Goal: Task Accomplishment & Management: Manage account settings

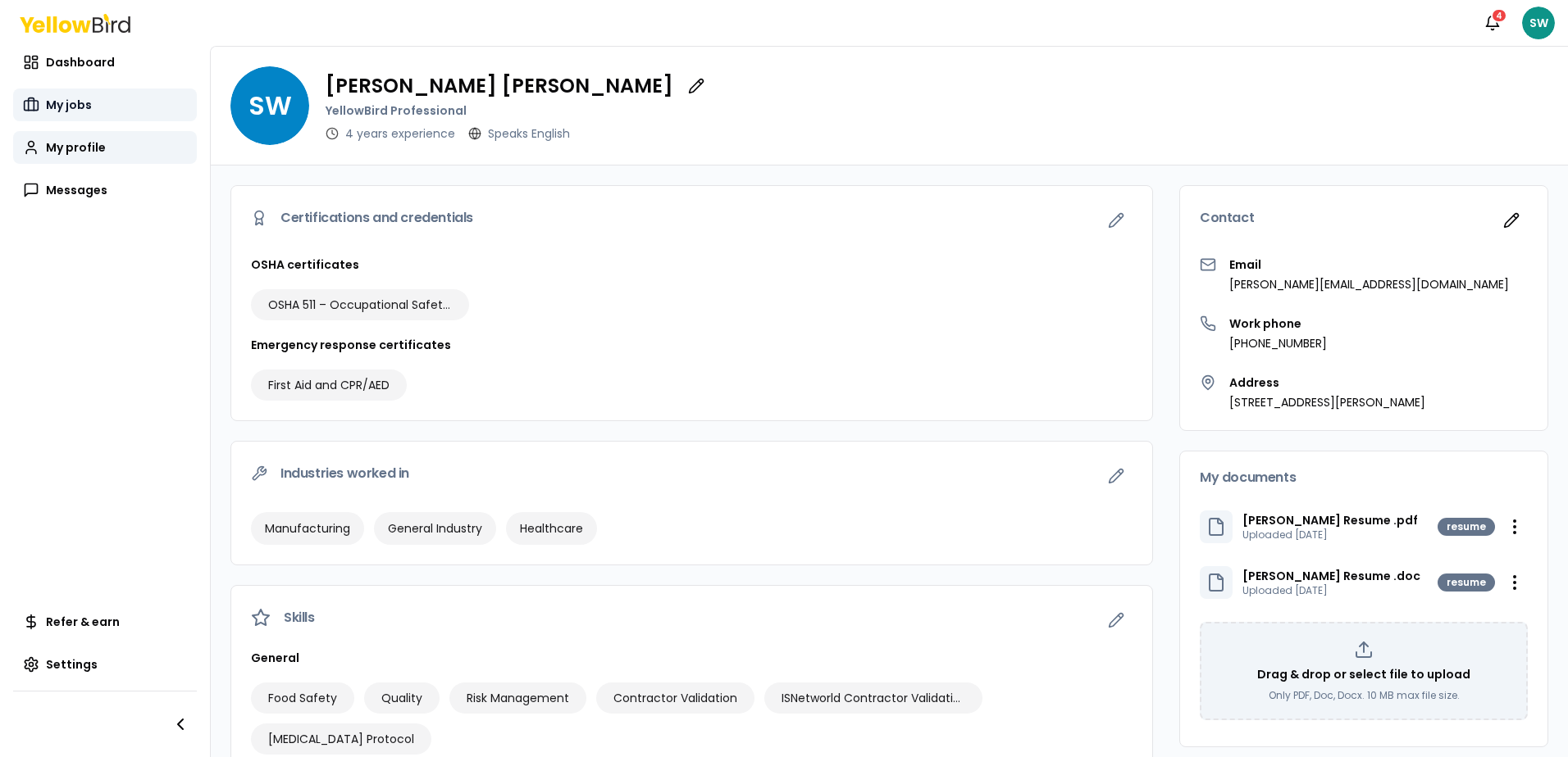
click at [94, 102] on link "My jobs" at bounding box center [105, 104] width 184 height 33
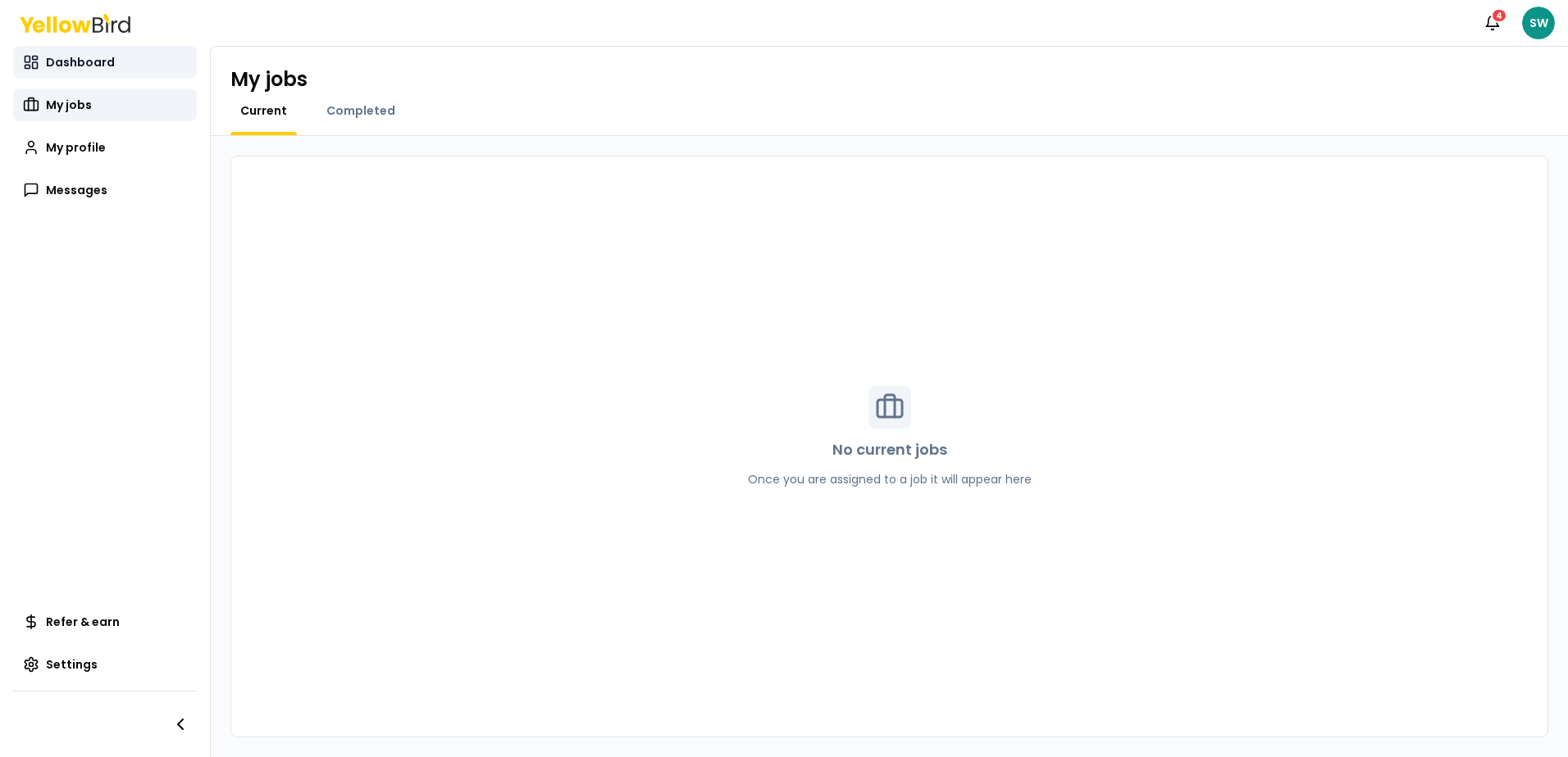
click at [81, 60] on span "Dashboard" at bounding box center [80, 62] width 69 height 16
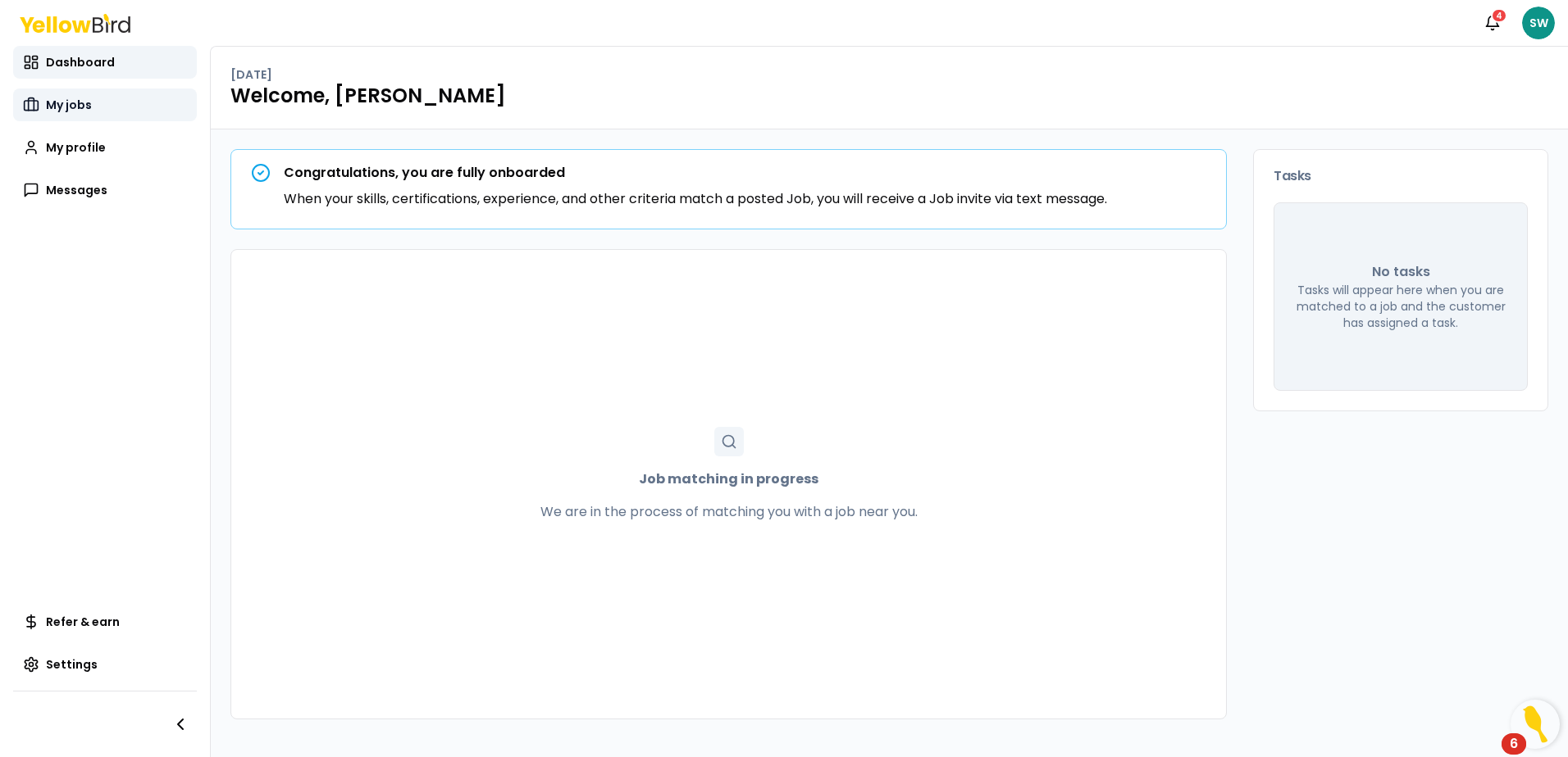
click at [81, 110] on span "My jobs" at bounding box center [68, 104] width 46 height 16
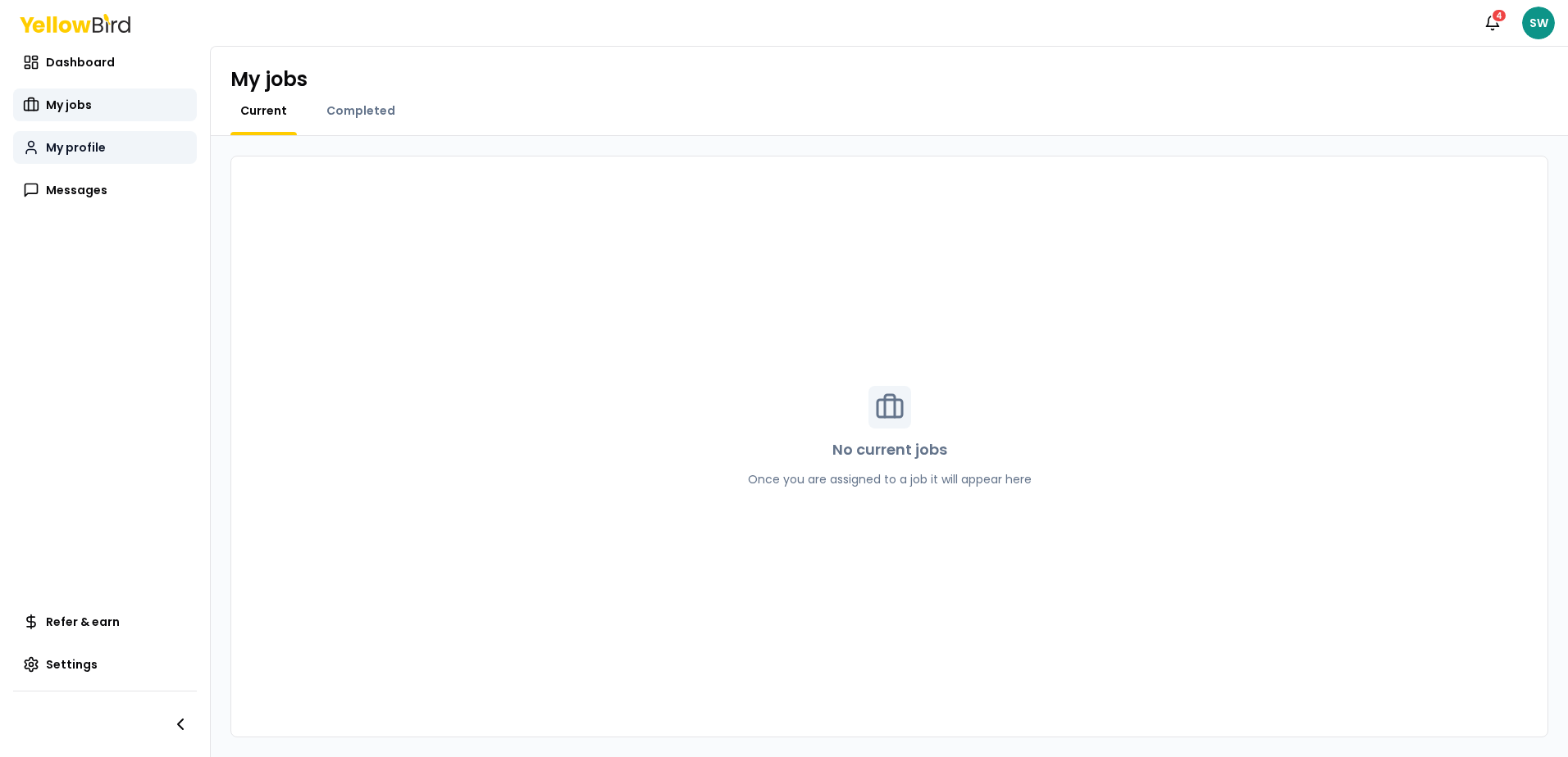
click at [79, 142] on span "My profile" at bounding box center [75, 147] width 60 height 16
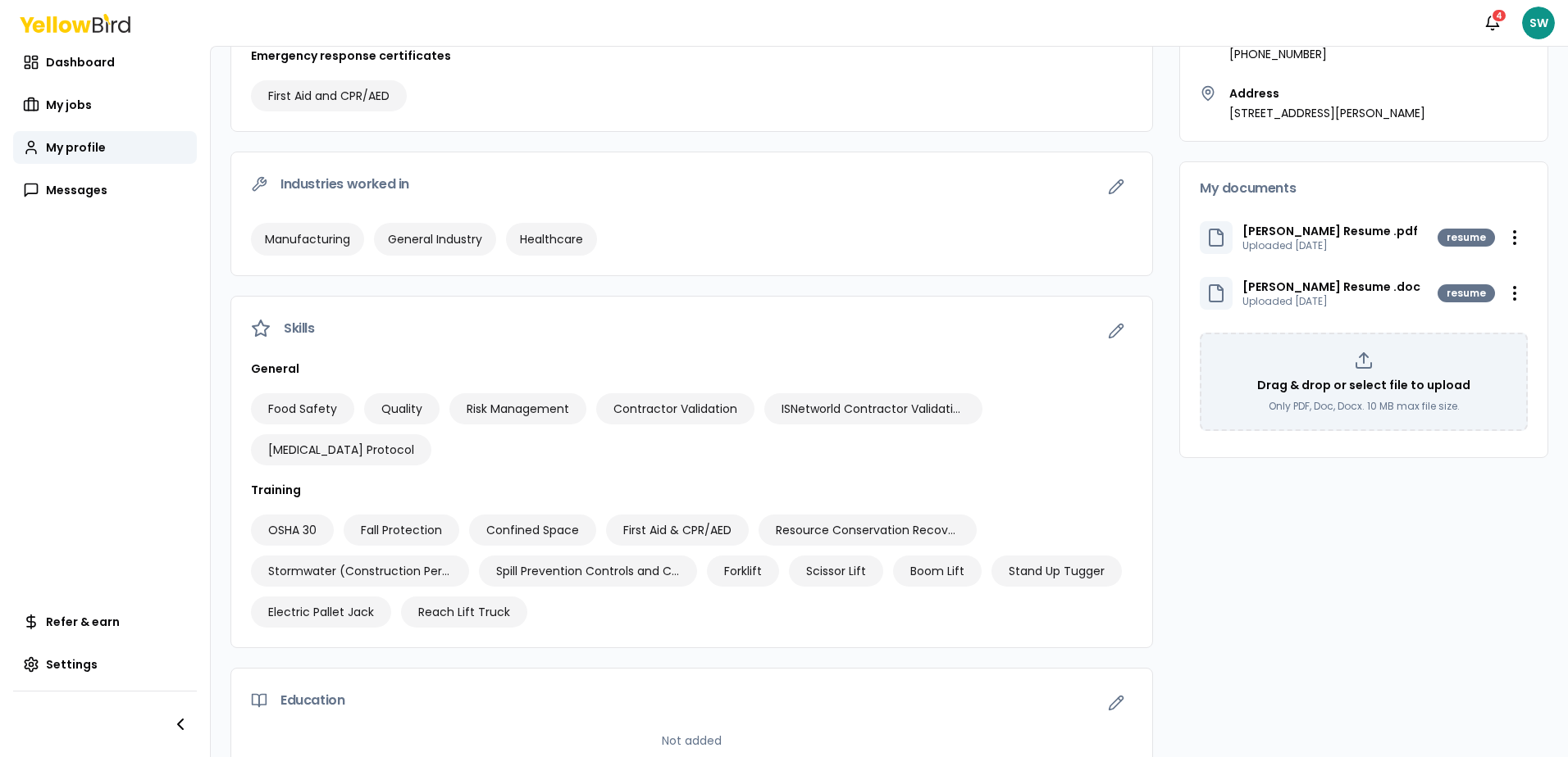
scroll to position [239, 0]
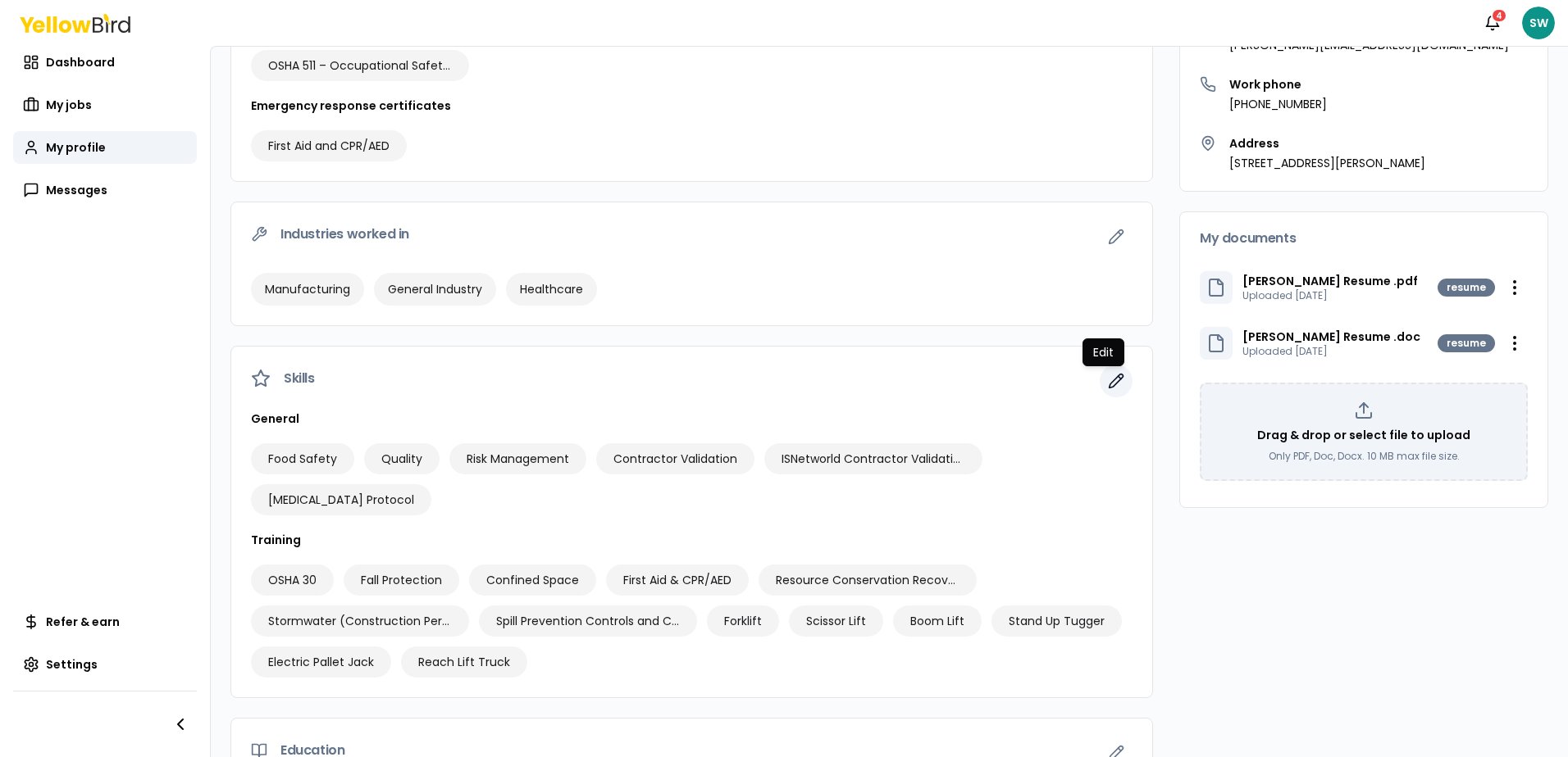
click at [1110, 388] on icon "button" at bounding box center [1116, 381] width 14 height 14
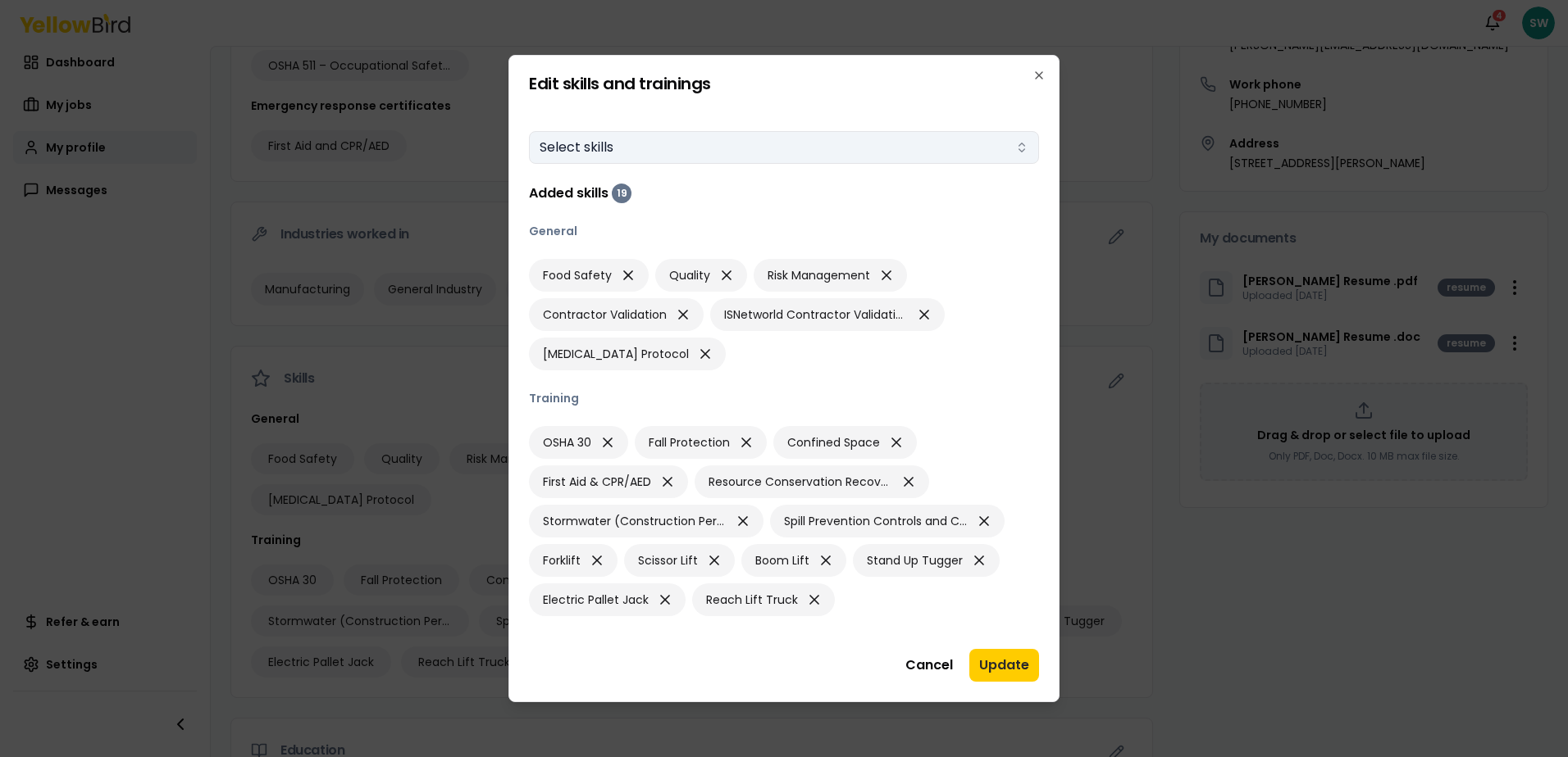
click at [627, 155] on button "Select skills" at bounding box center [783, 147] width 510 height 33
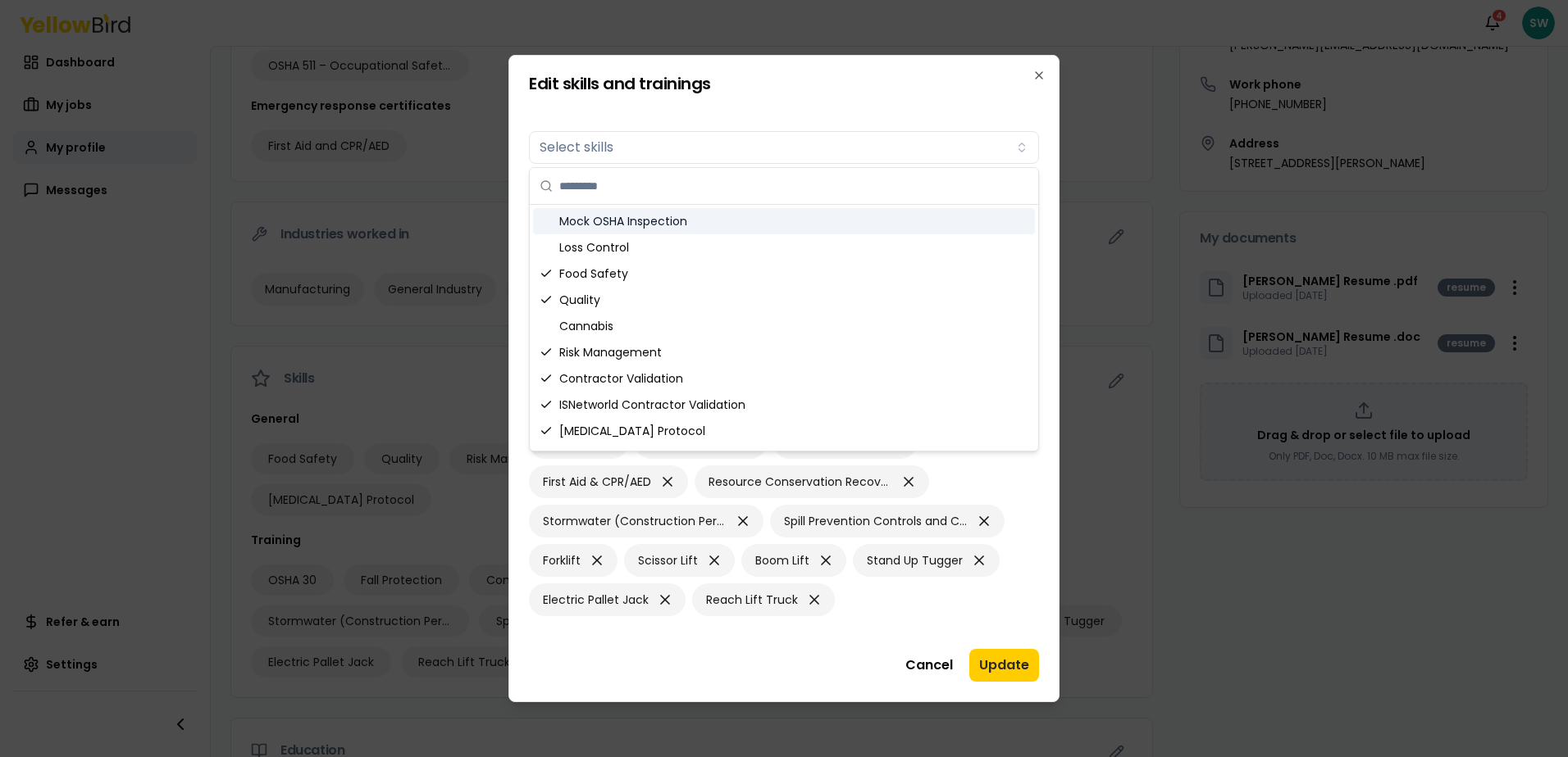
click at [619, 226] on div "Mock OSHA Inspection" at bounding box center [784, 221] width 502 height 27
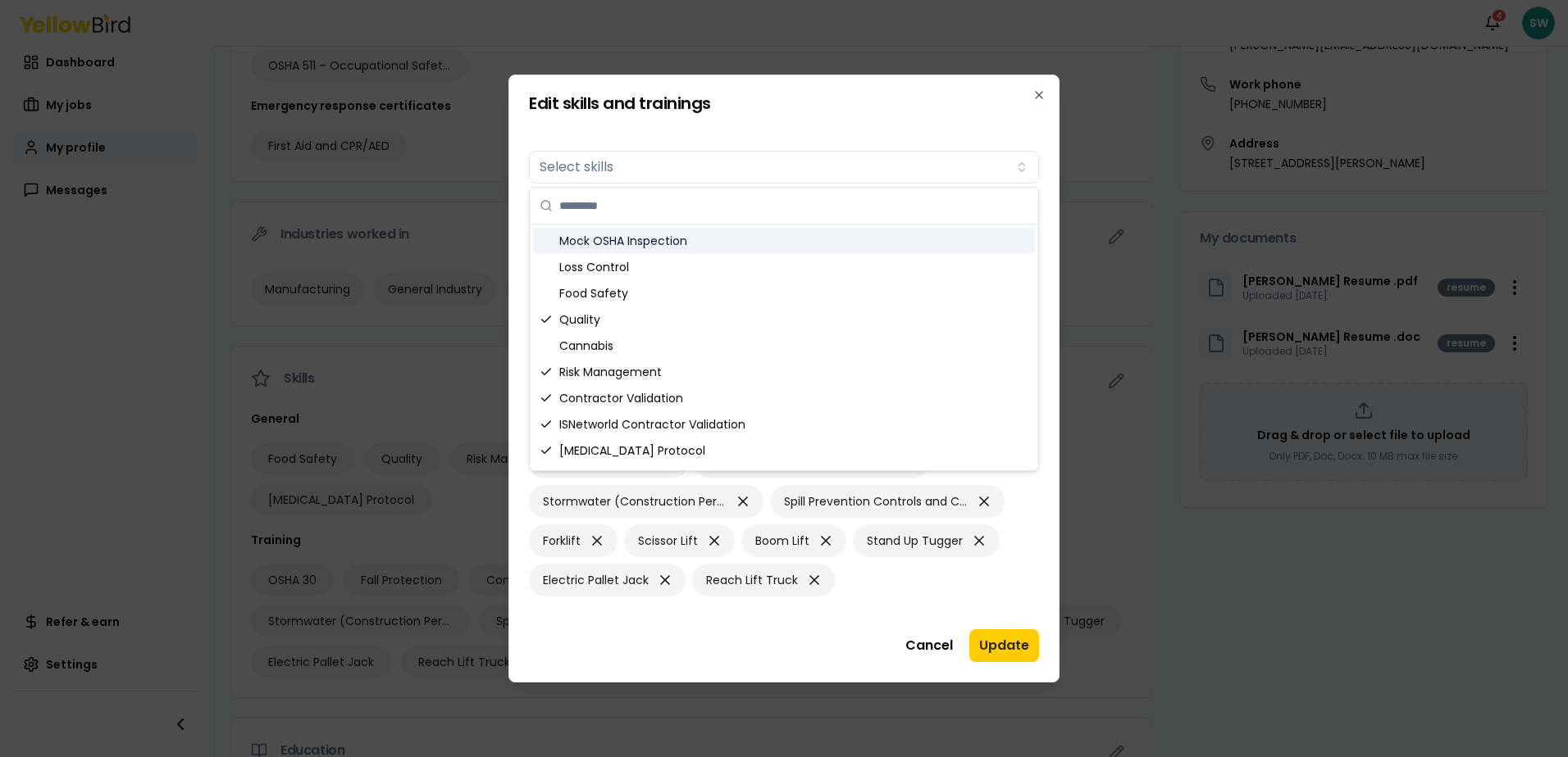
click at [596, 244] on div "Mock OSHA Inspection" at bounding box center [784, 241] width 502 height 27
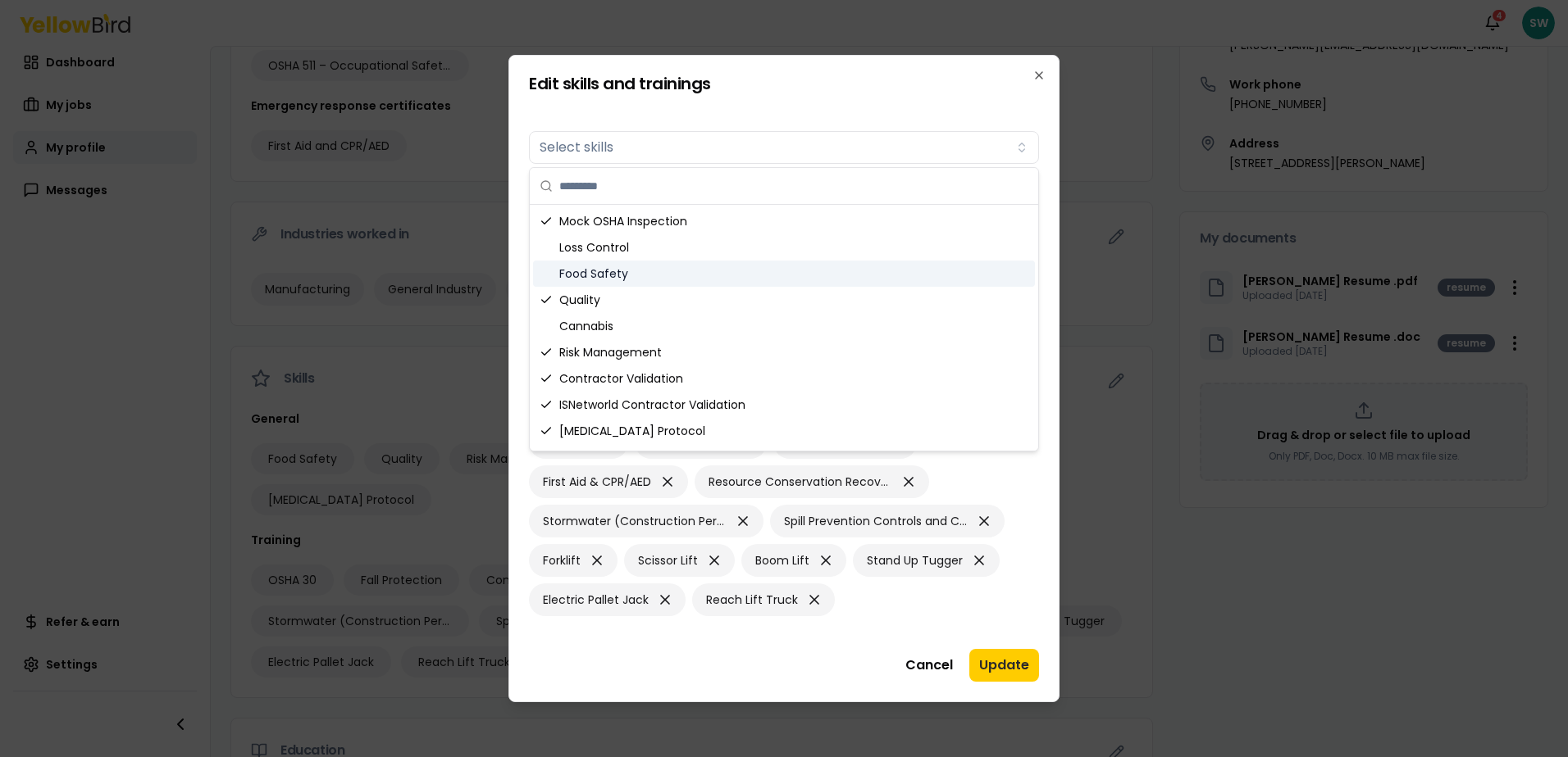
click at [569, 273] on div "Food Safety" at bounding box center [784, 274] width 502 height 27
click at [575, 350] on div "Risk Management" at bounding box center [784, 353] width 502 height 27
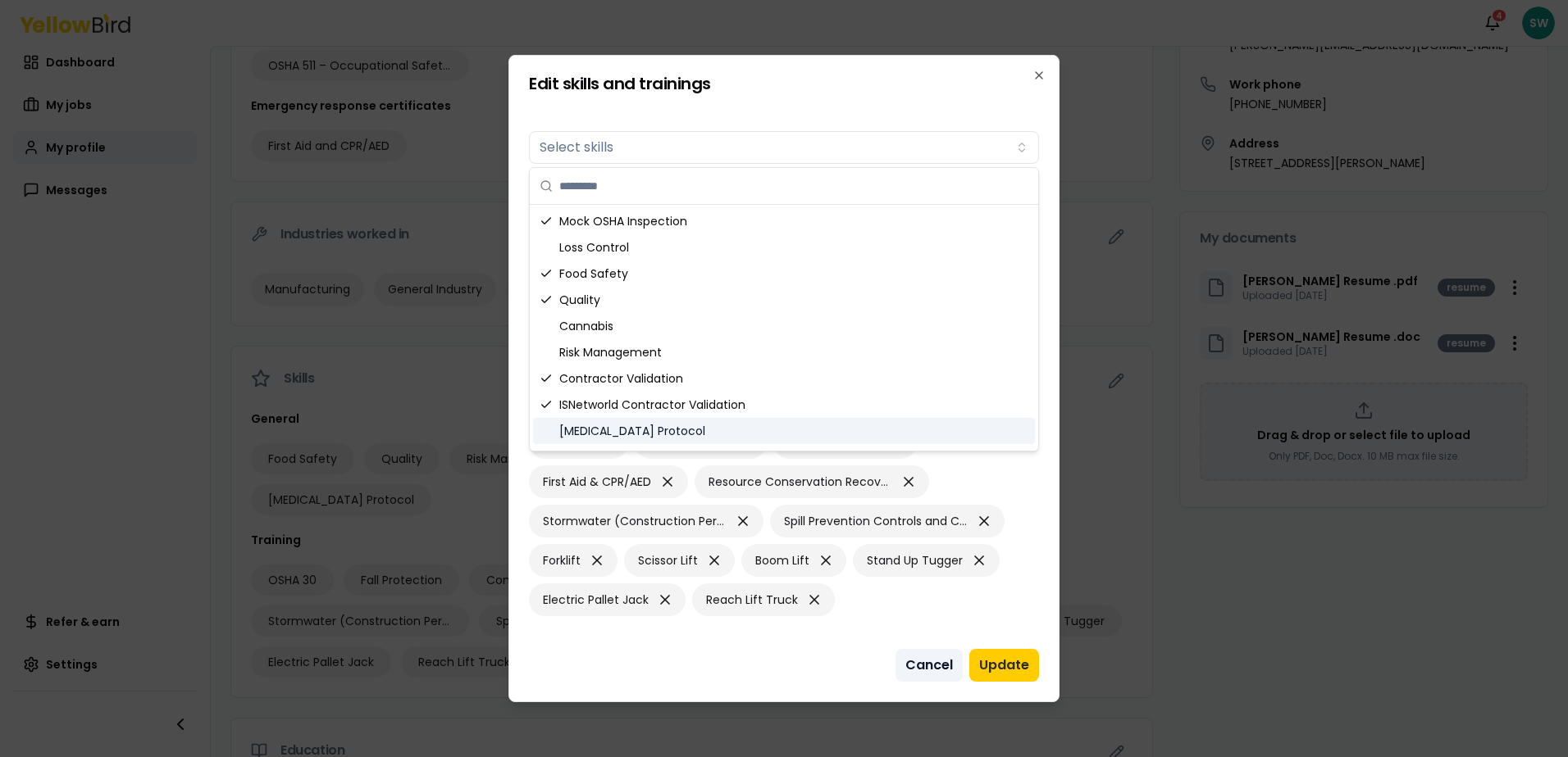
click at [932, 667] on button "Cancel" at bounding box center [929, 665] width 67 height 33
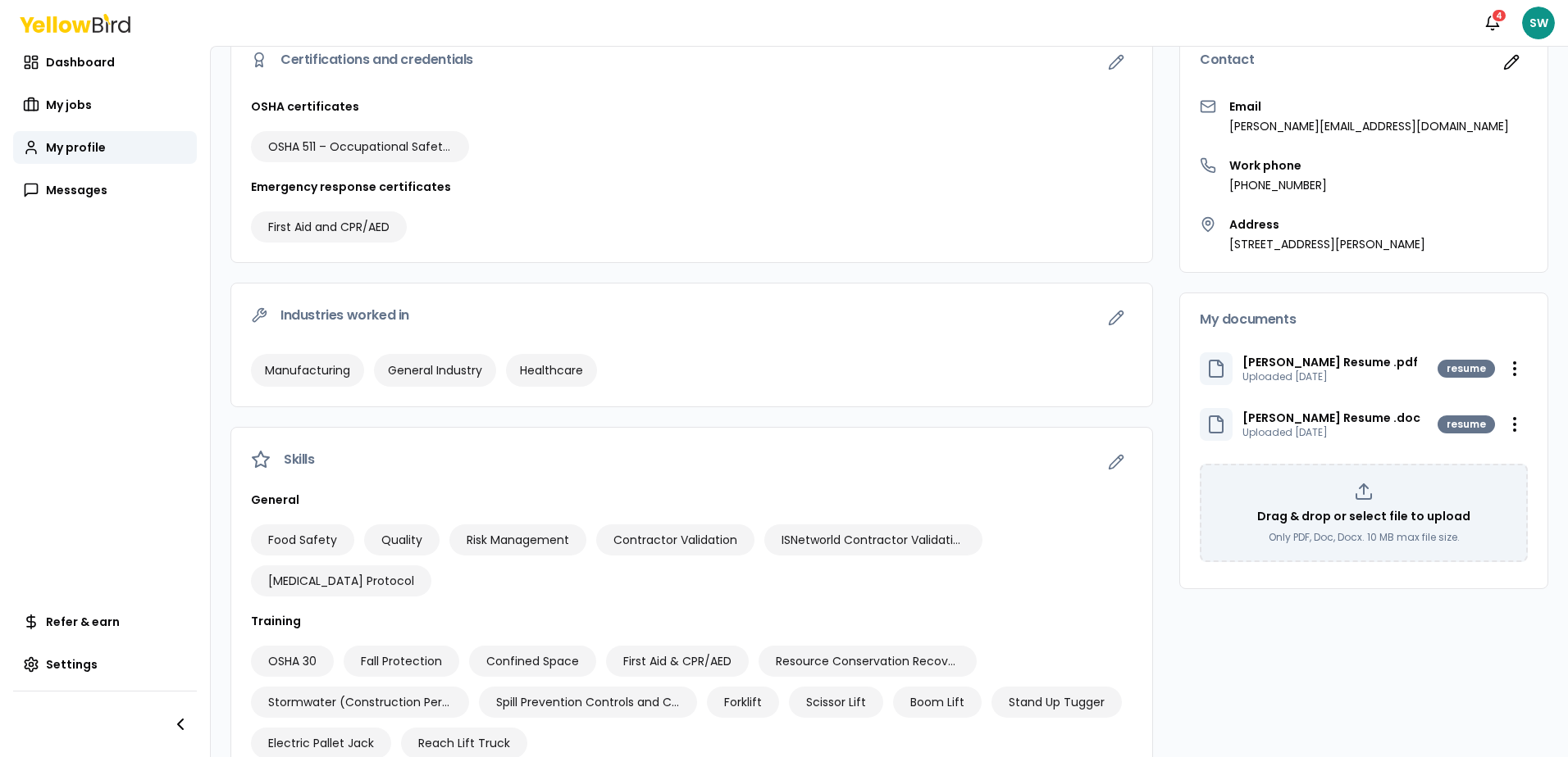
scroll to position [157, 0]
click at [1110, 461] on icon "button" at bounding box center [1116, 463] width 14 height 14
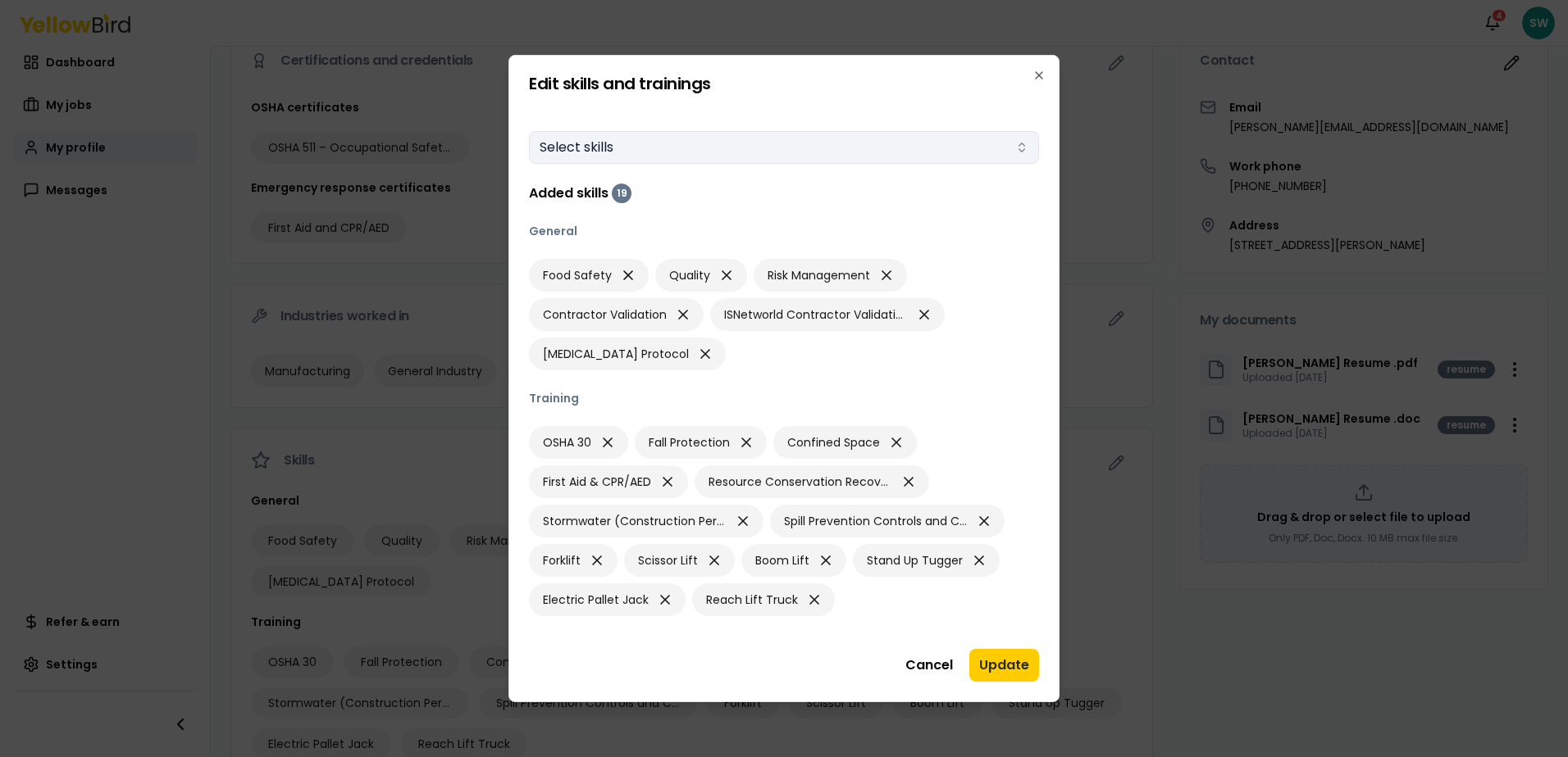
click at [606, 155] on button "Select skills" at bounding box center [783, 147] width 510 height 33
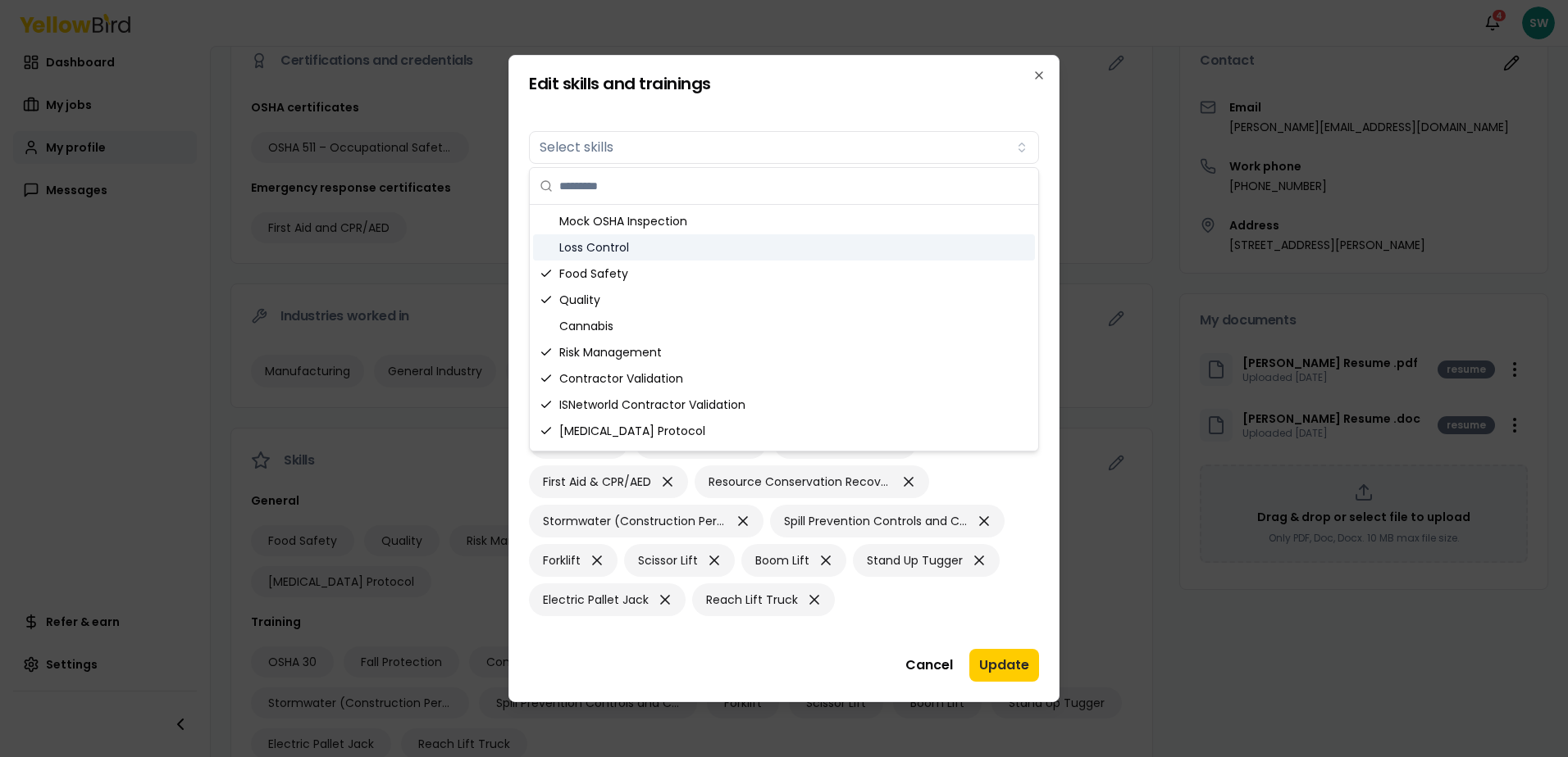
click at [561, 250] on div "Loss Control" at bounding box center [784, 248] width 502 height 27
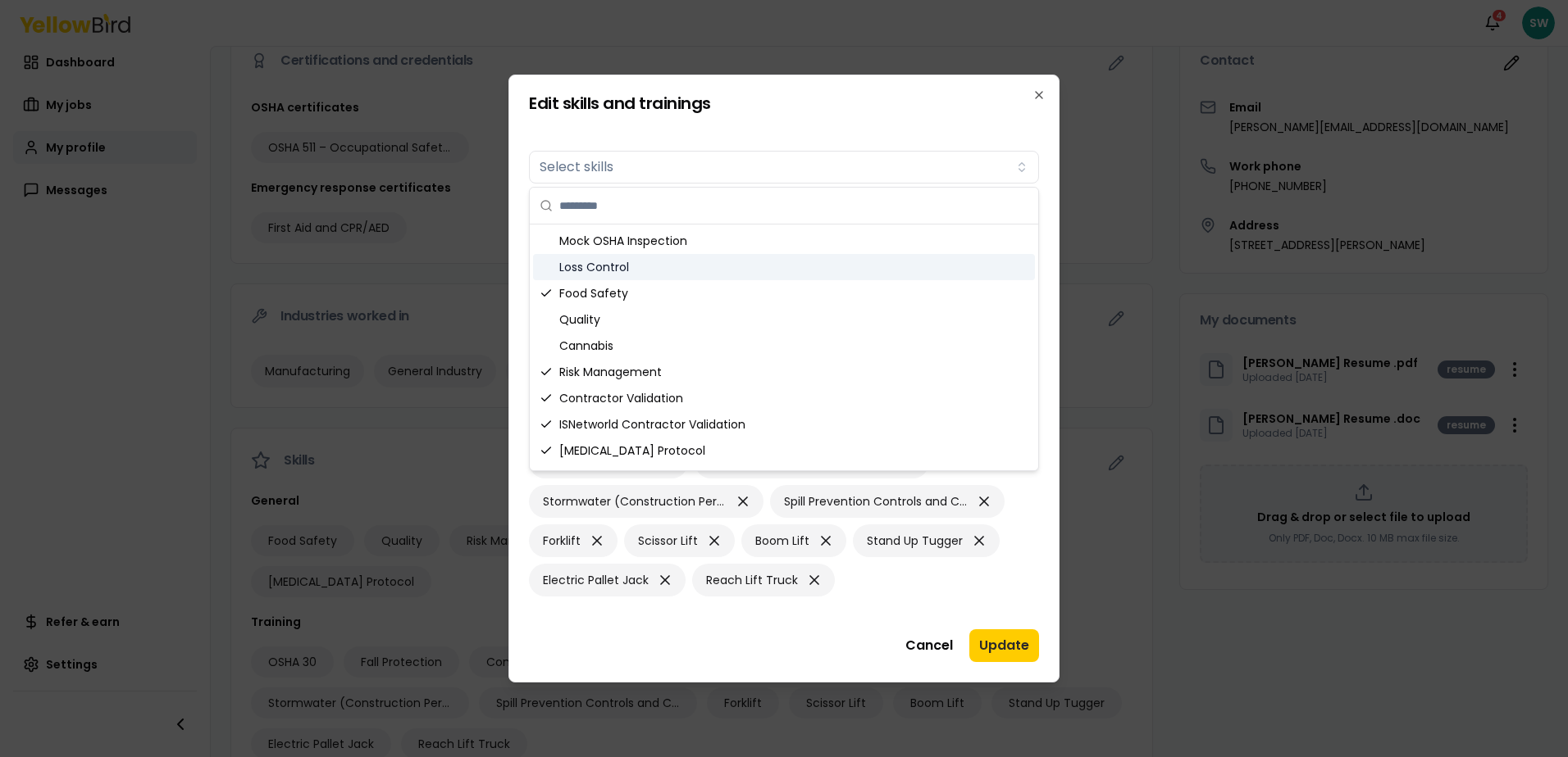
click at [569, 267] on div "Loss Control" at bounding box center [784, 268] width 502 height 27
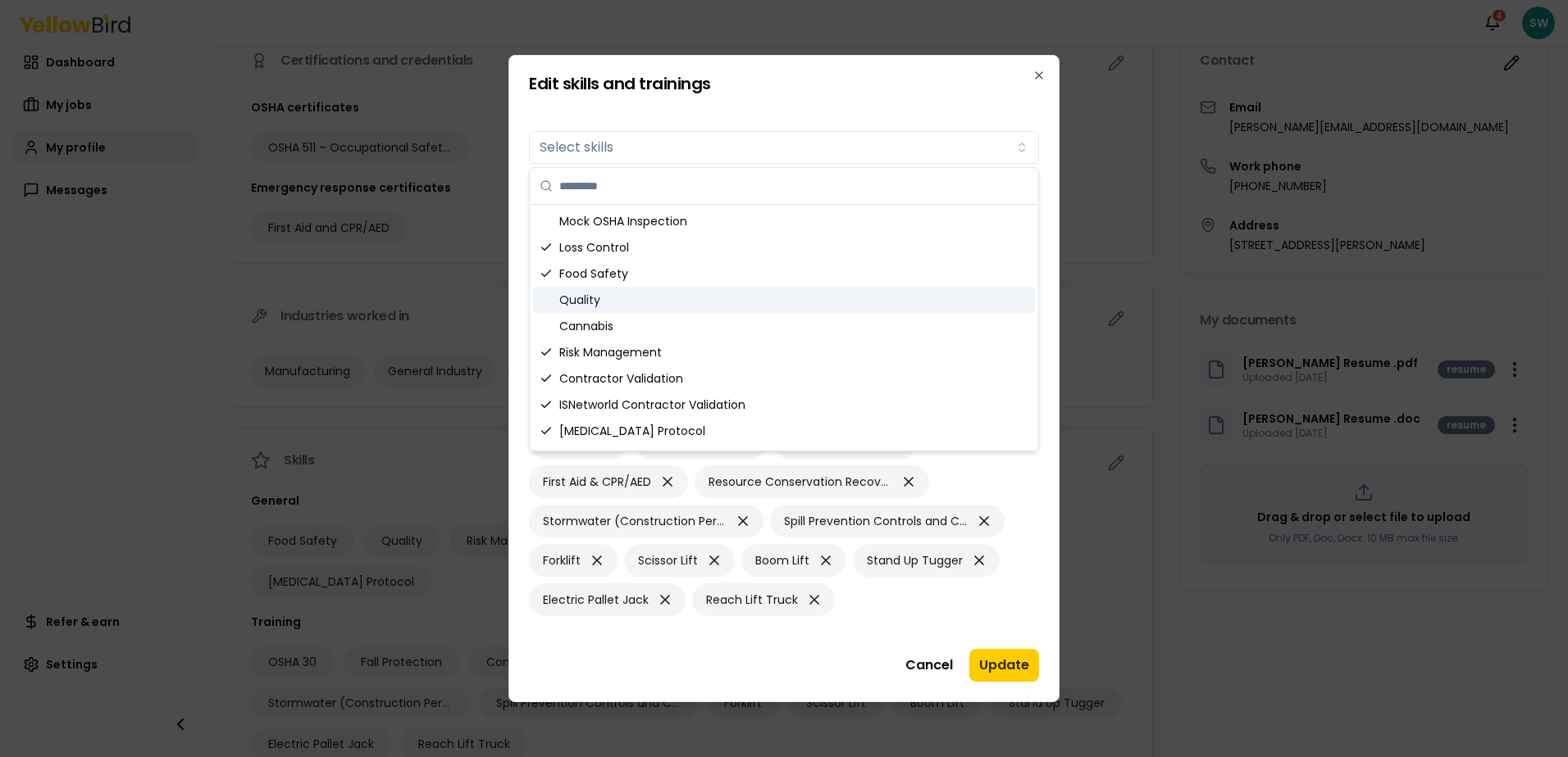
click at [570, 305] on div "Quality" at bounding box center [784, 300] width 502 height 27
click at [588, 227] on div "Mock OSHA Inspection" at bounding box center [784, 221] width 502 height 27
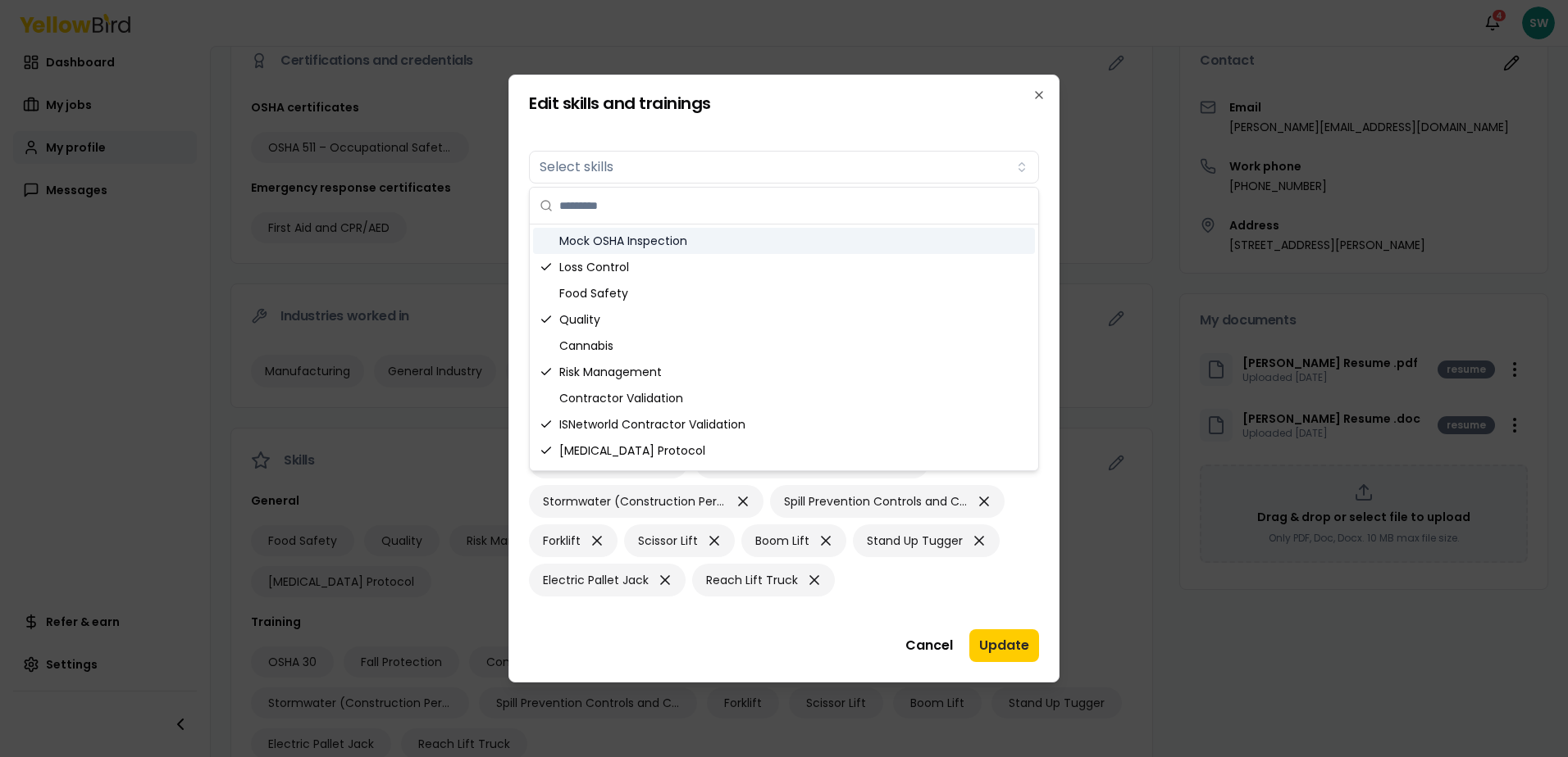
click at [589, 240] on div "Mock OSHA Inspection" at bounding box center [784, 241] width 502 height 27
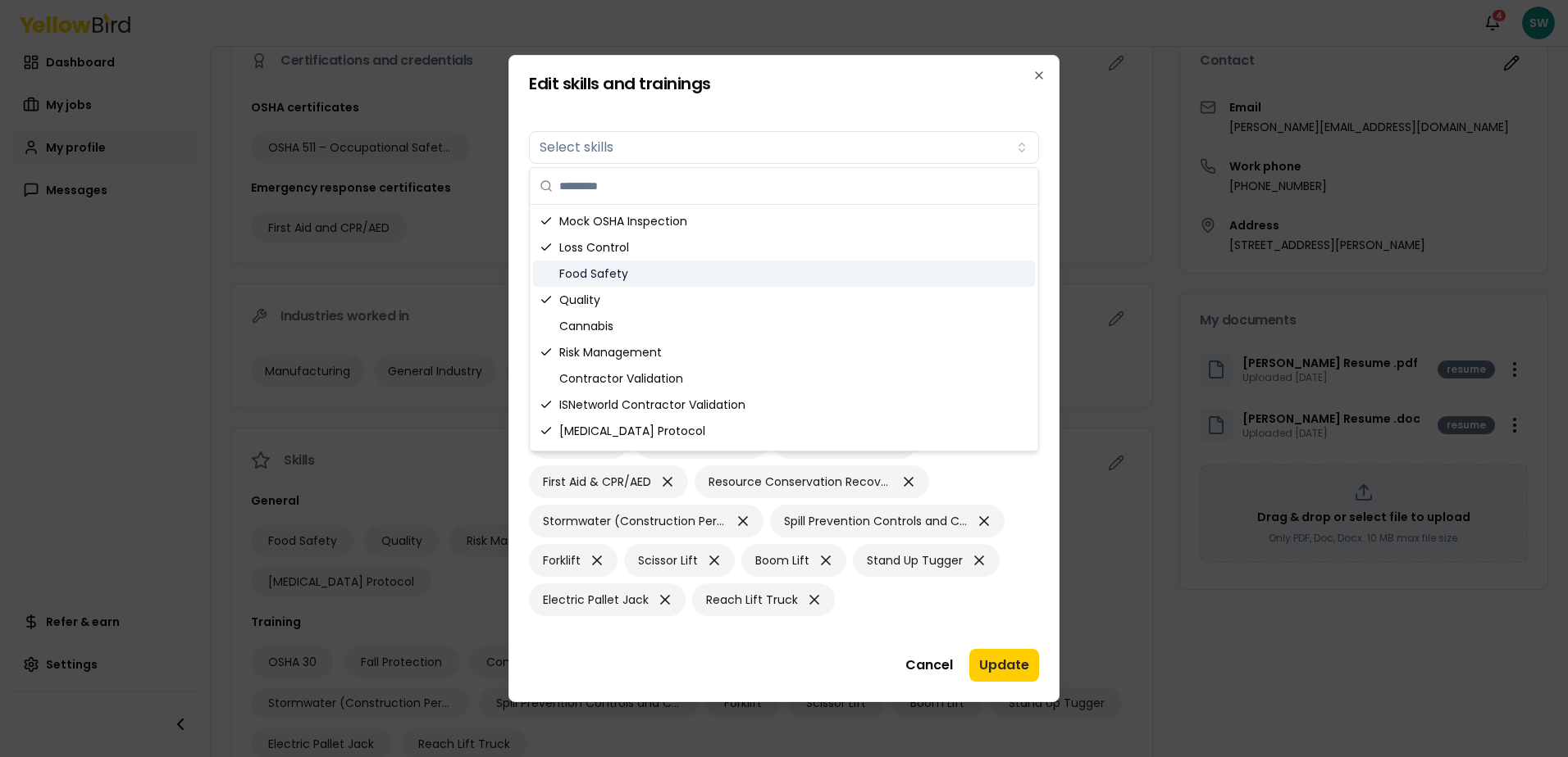
click at [582, 275] on div "Food Safety" at bounding box center [784, 274] width 502 height 27
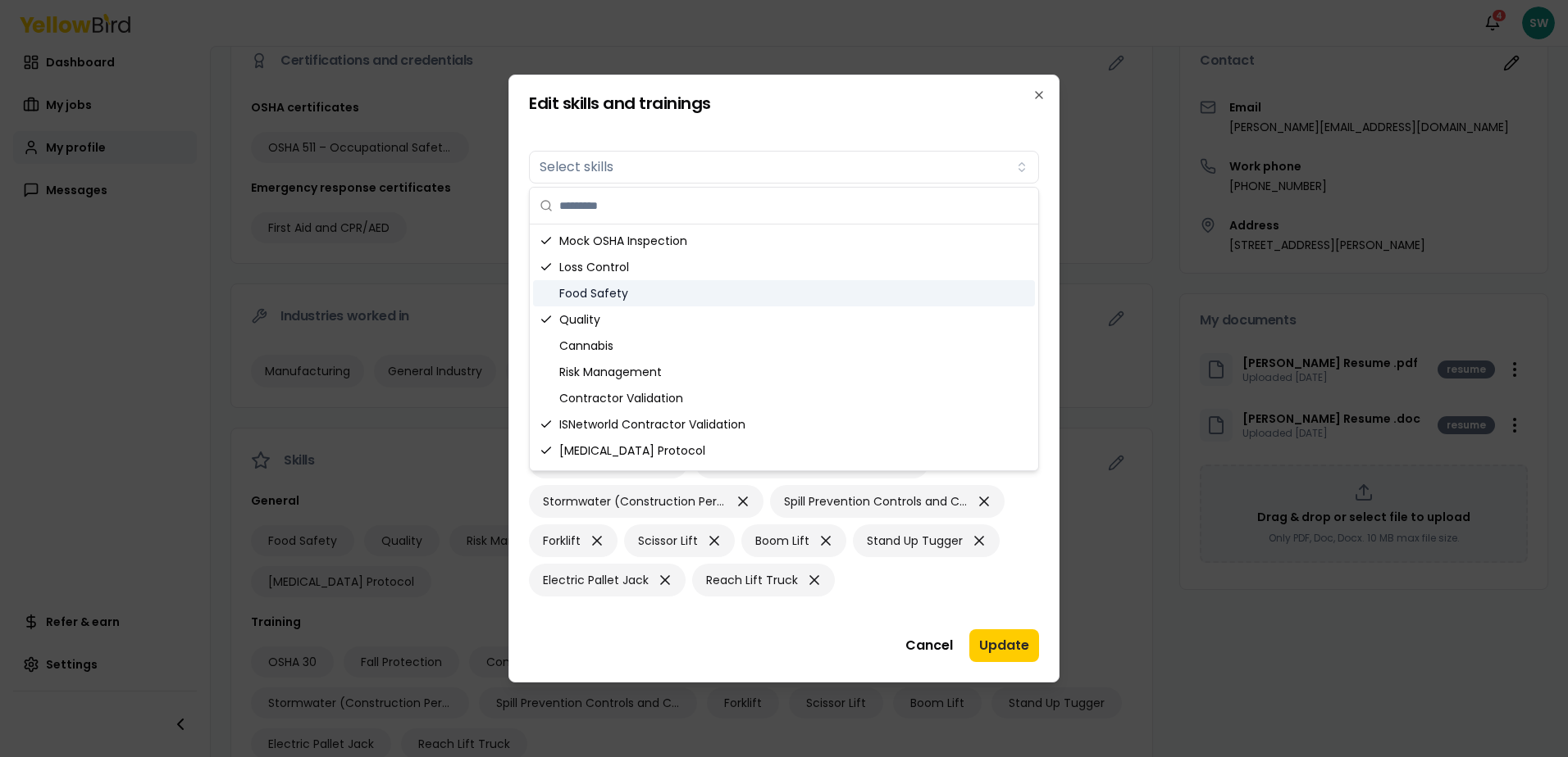
click at [579, 286] on div "Food Safety" at bounding box center [784, 294] width 502 height 27
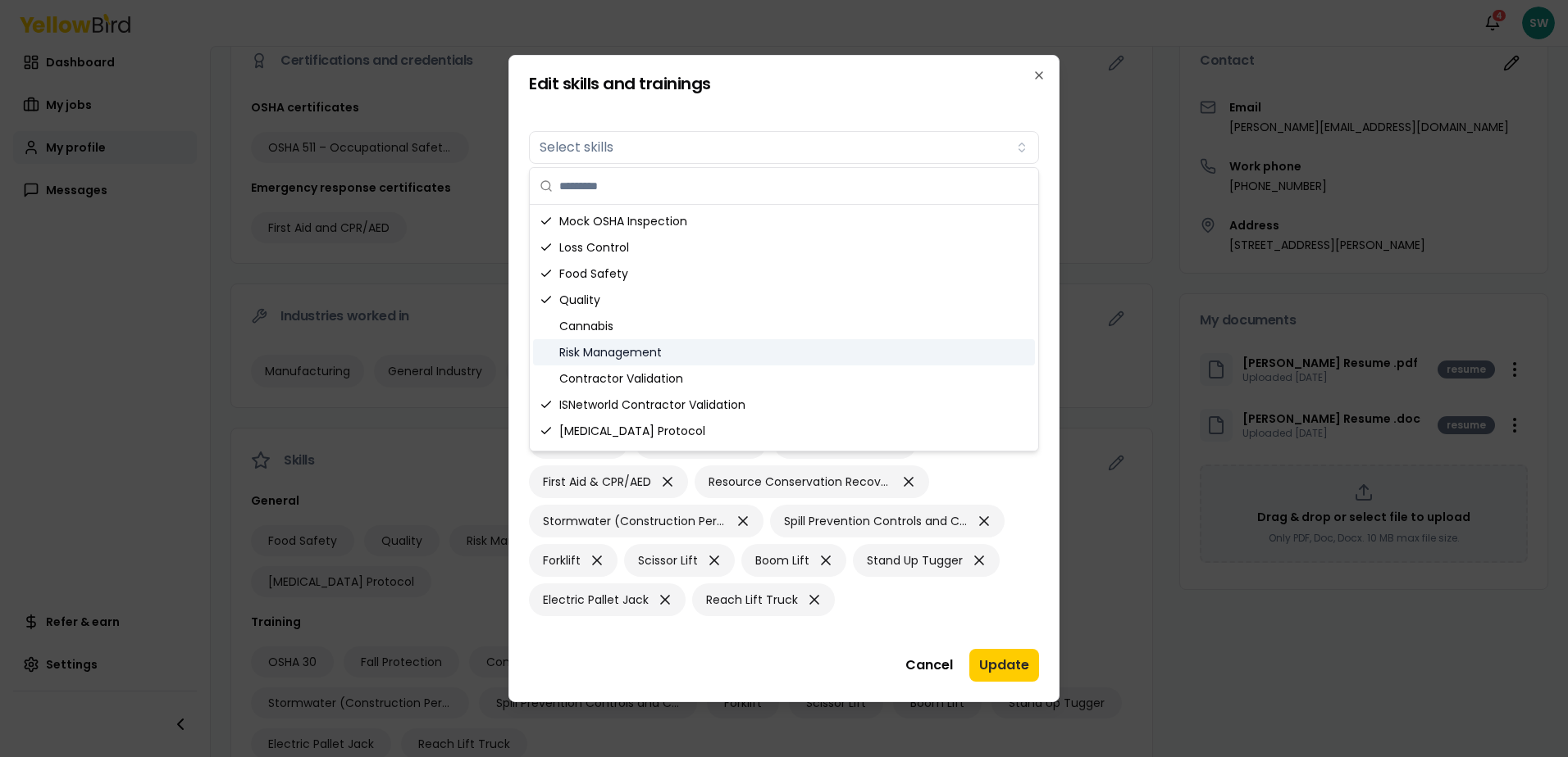
click at [573, 353] on div "Risk Management" at bounding box center [784, 353] width 502 height 27
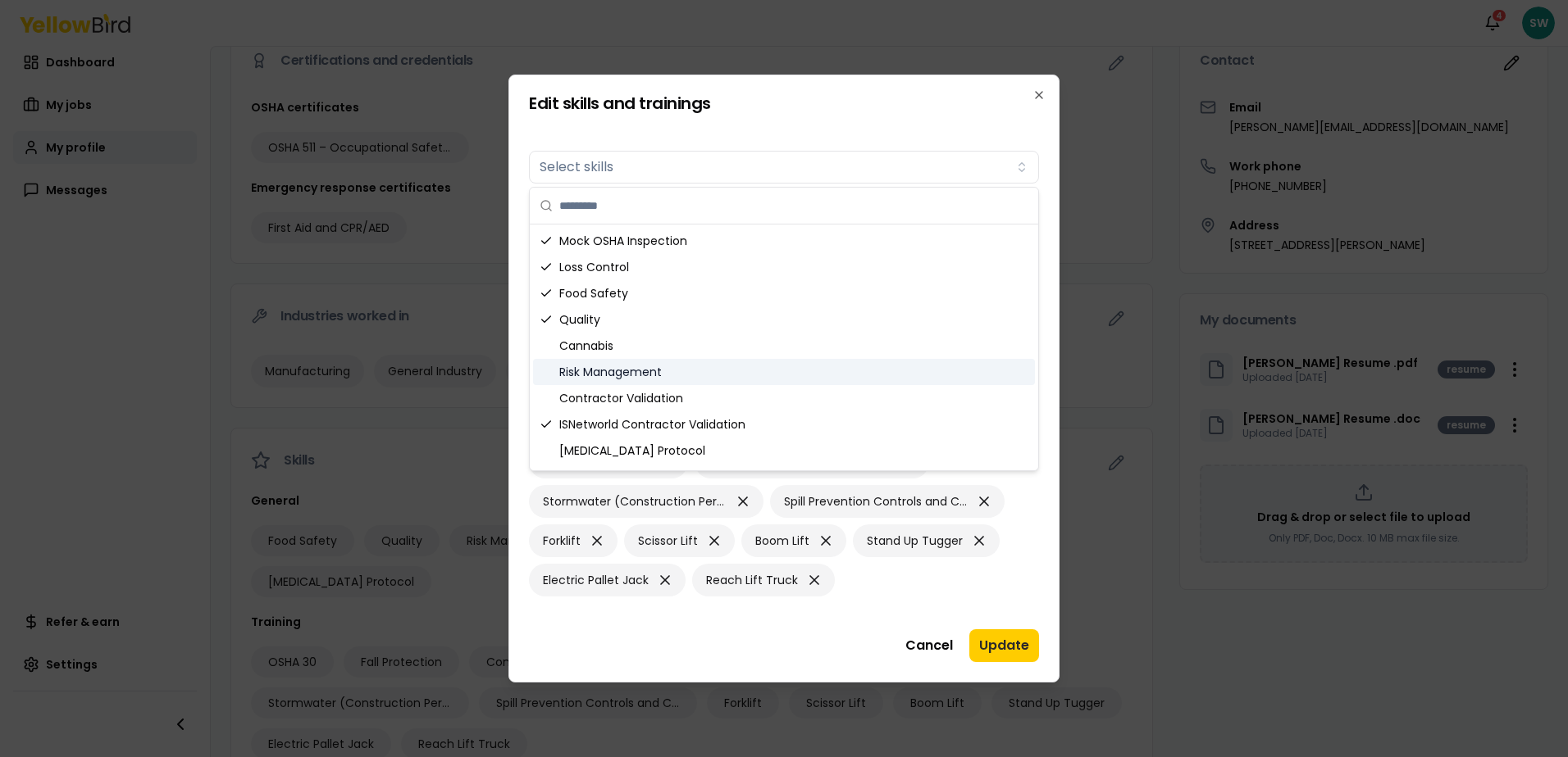
click at [573, 353] on div "Cannabis" at bounding box center [784, 346] width 502 height 27
click at [574, 365] on div "Risk Management" at bounding box center [784, 372] width 502 height 27
click at [607, 400] on div "Contractor Validation" at bounding box center [784, 398] width 502 height 27
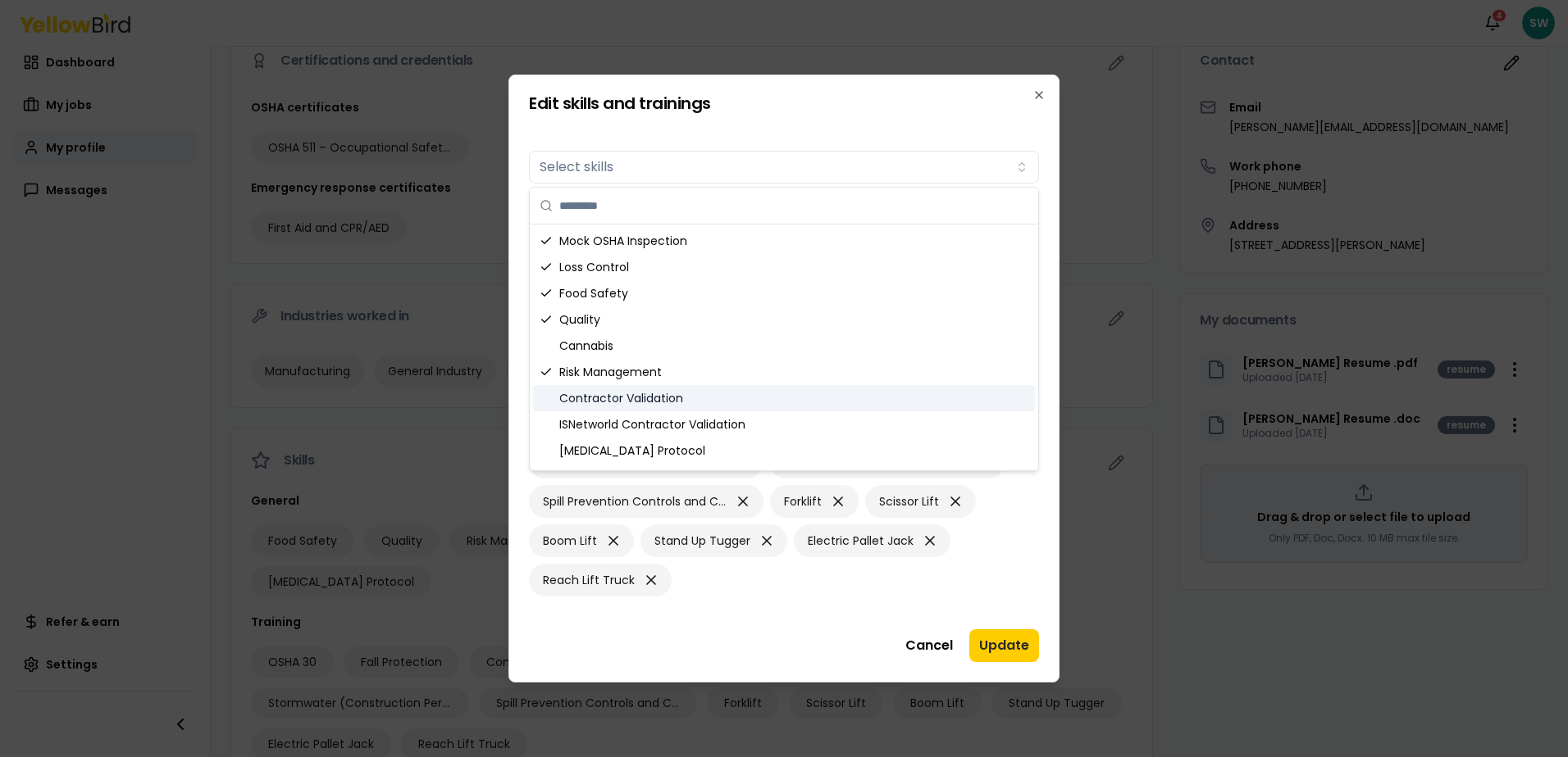
click at [607, 400] on div "Contractor Validation" at bounding box center [784, 398] width 502 height 27
click at [607, 429] on div "ISNetworld Contractor Validation" at bounding box center [784, 425] width 502 height 27
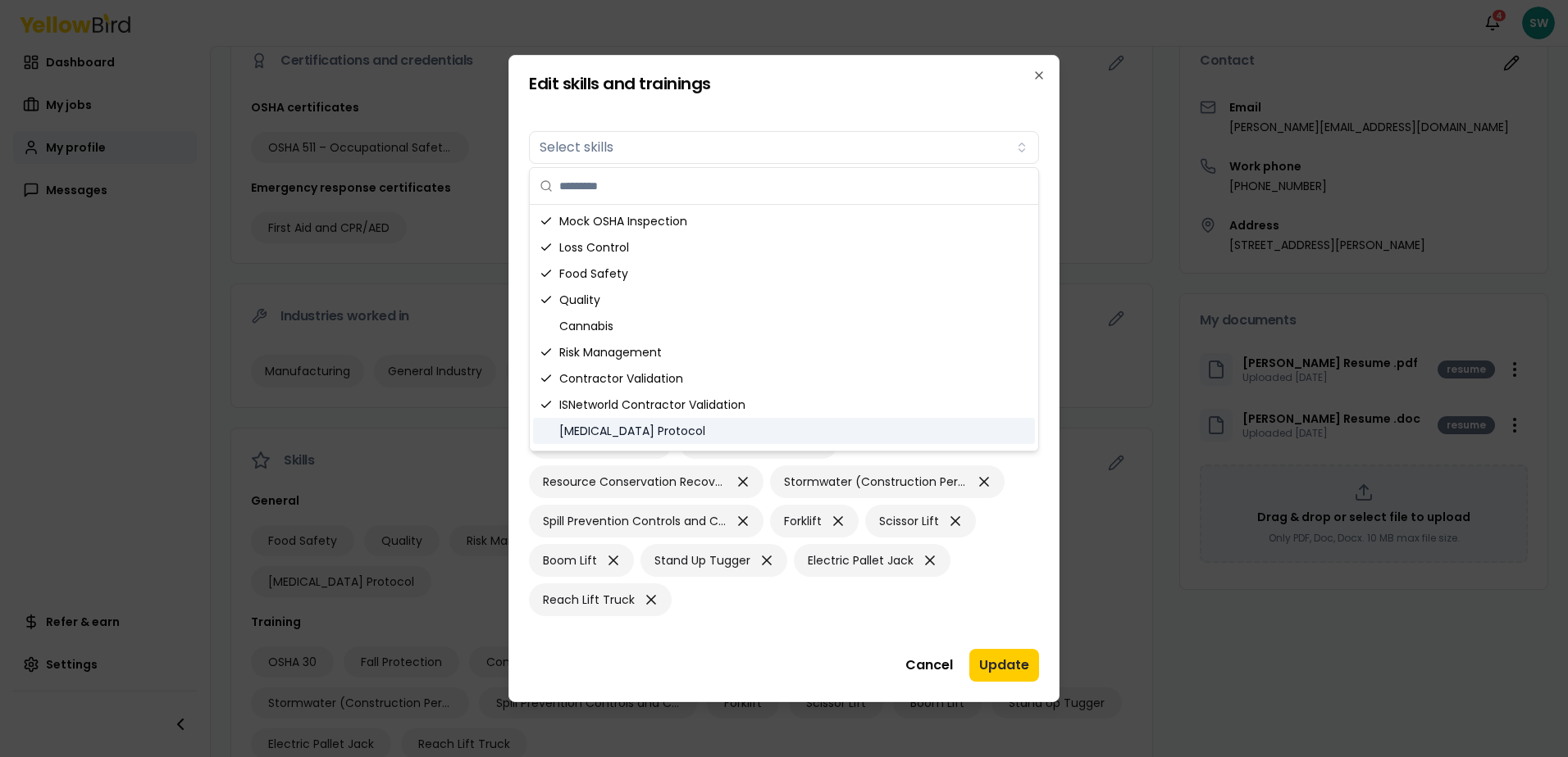
click at [607, 437] on div "[MEDICAL_DATA] Protocol" at bounding box center [784, 432] width 502 height 27
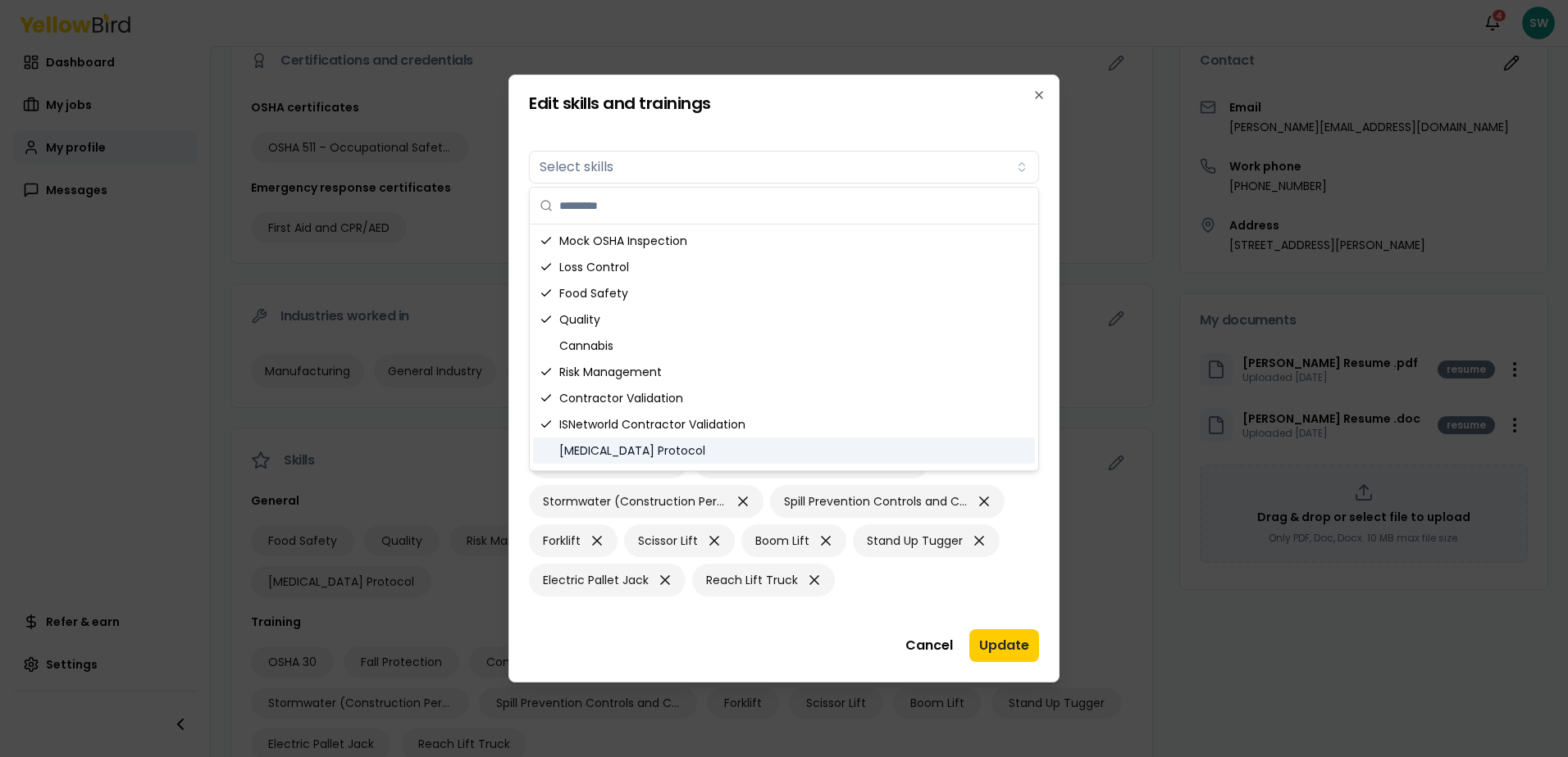
click at [602, 447] on div "[MEDICAL_DATA] Protocol" at bounding box center [784, 451] width 502 height 27
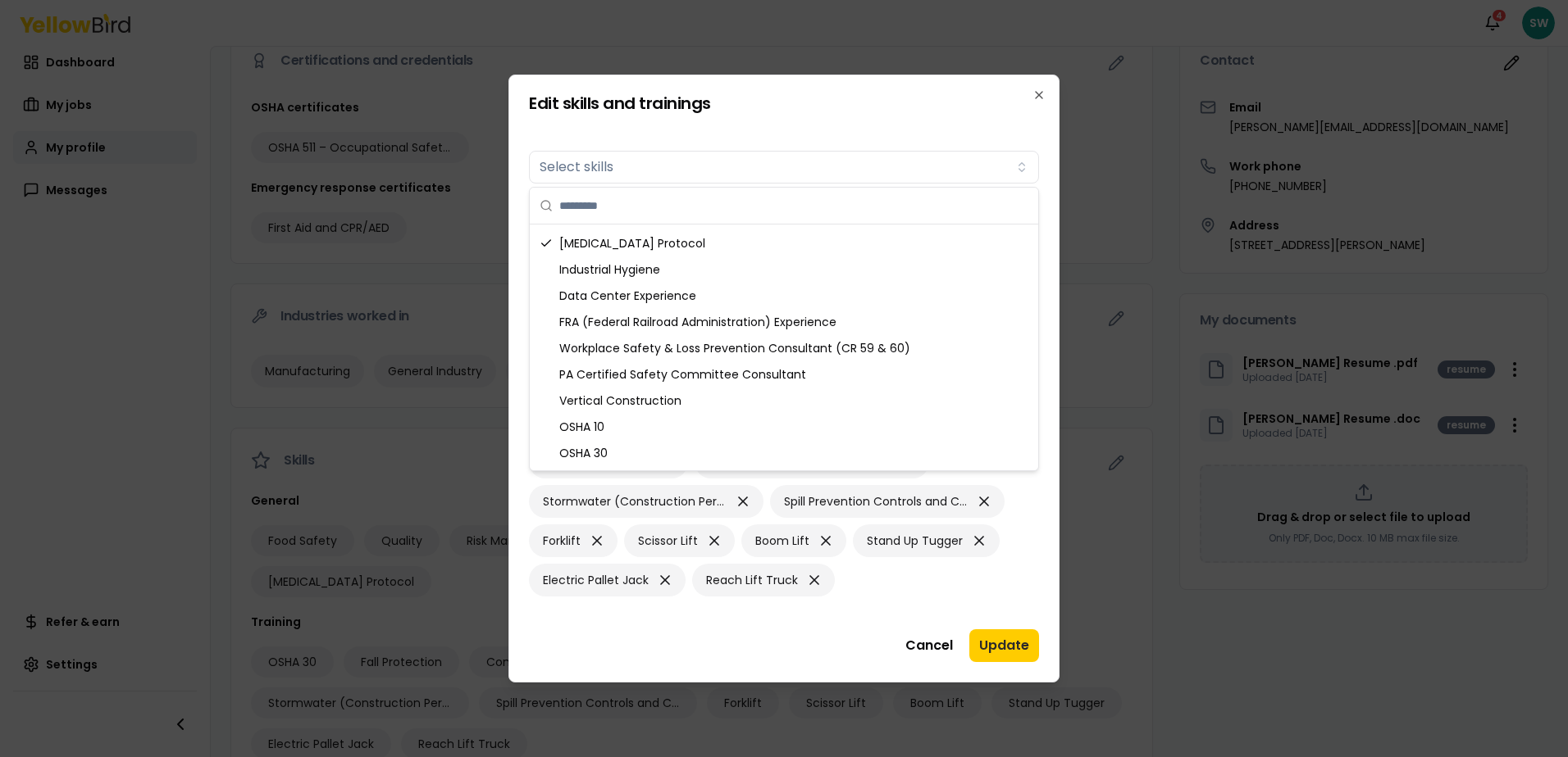
scroll to position [233, 0]
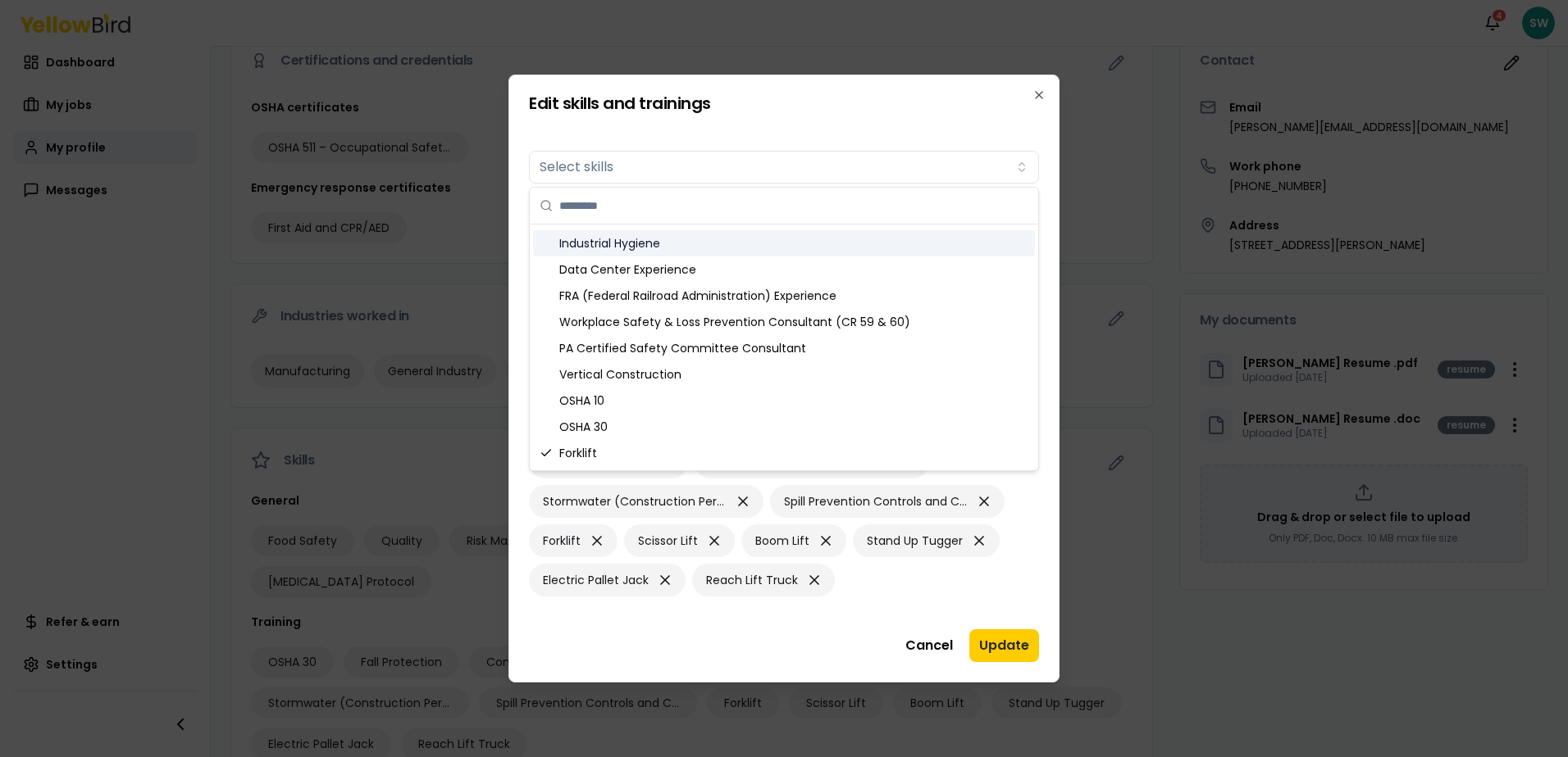
click at [575, 240] on div "Industrial Hygiene" at bounding box center [784, 244] width 502 height 27
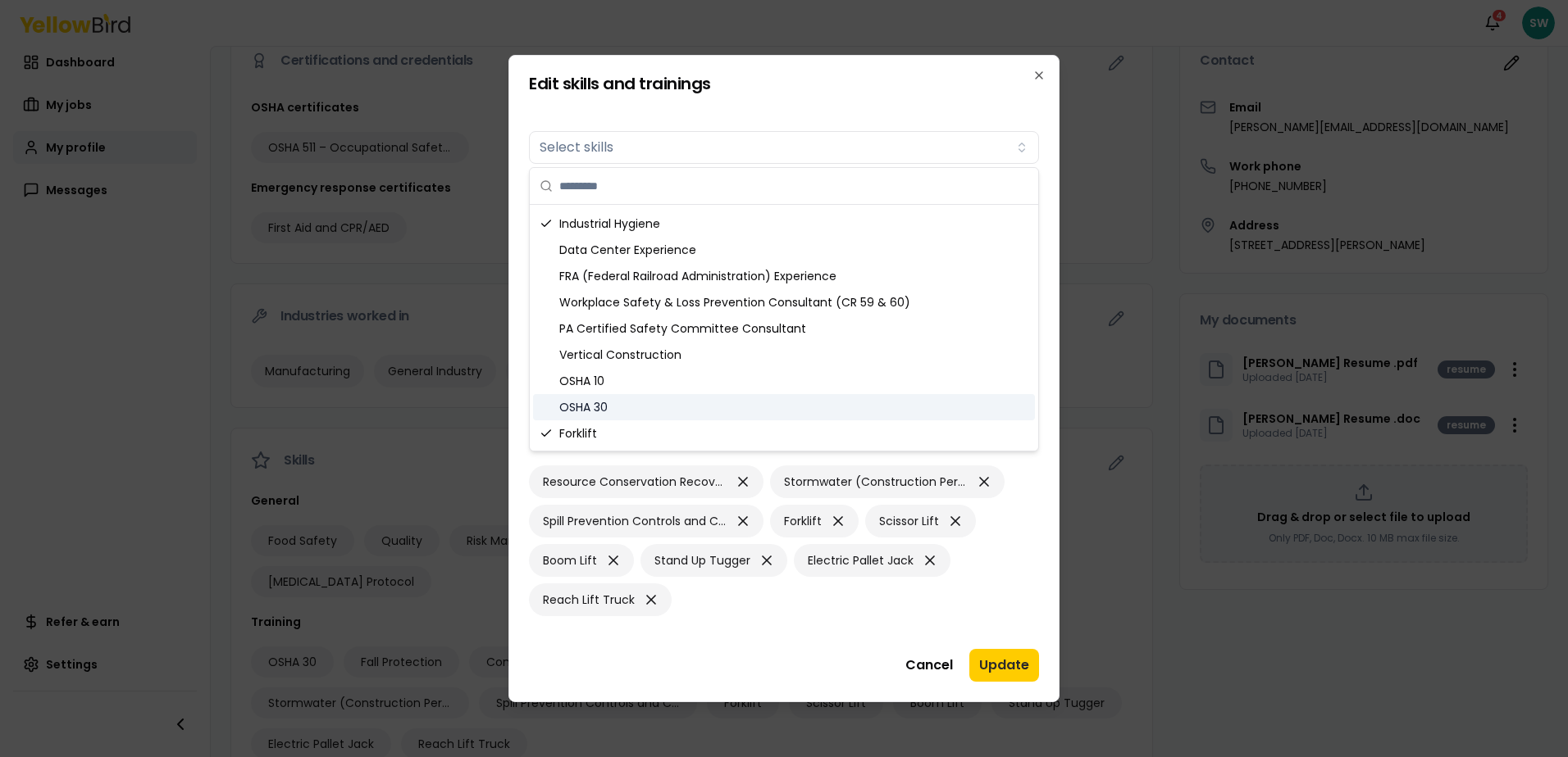
click at [583, 408] on div "OSHA 30" at bounding box center [784, 408] width 502 height 27
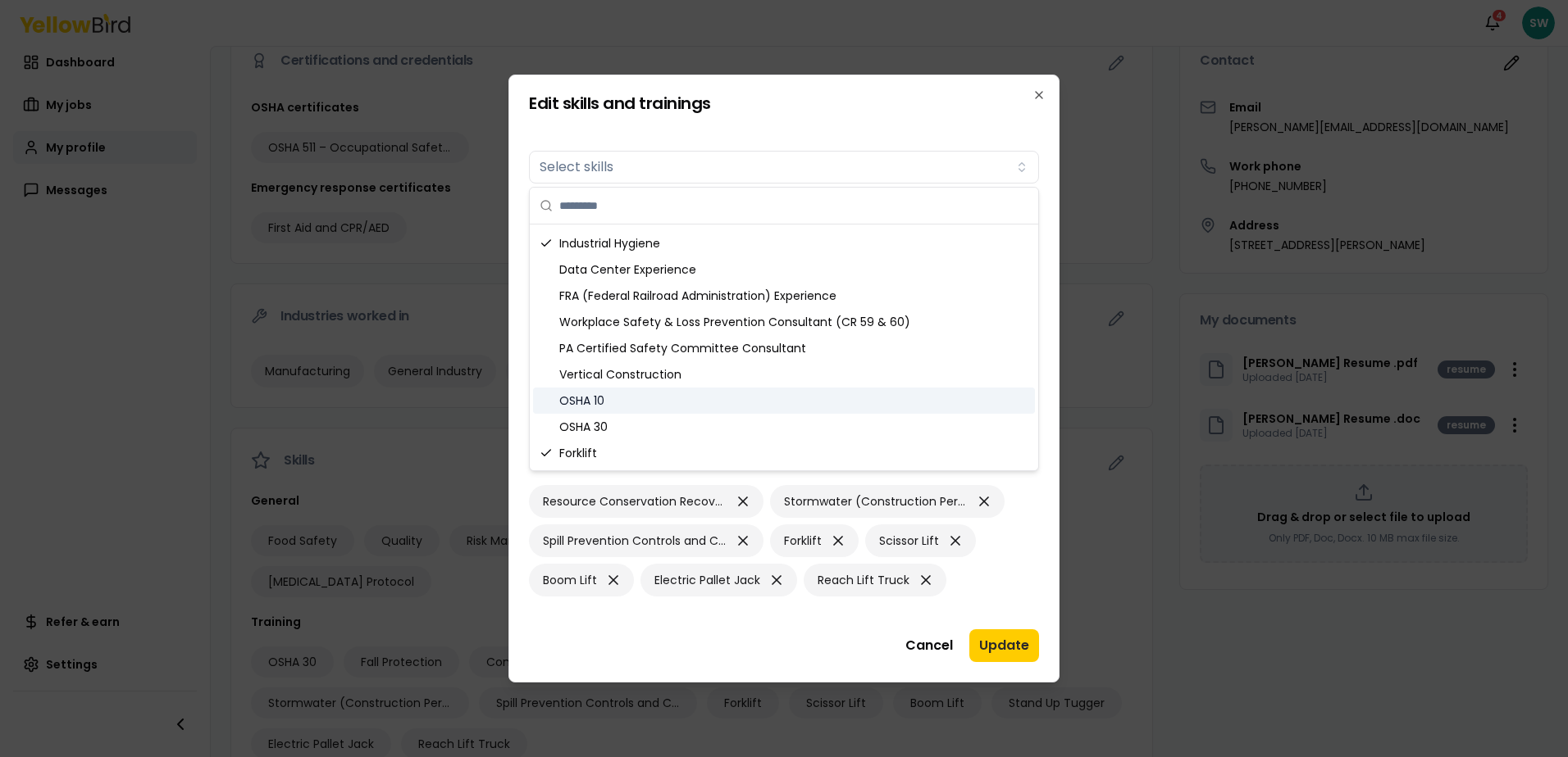
click at [579, 419] on div "OSHA 30" at bounding box center [784, 427] width 502 height 27
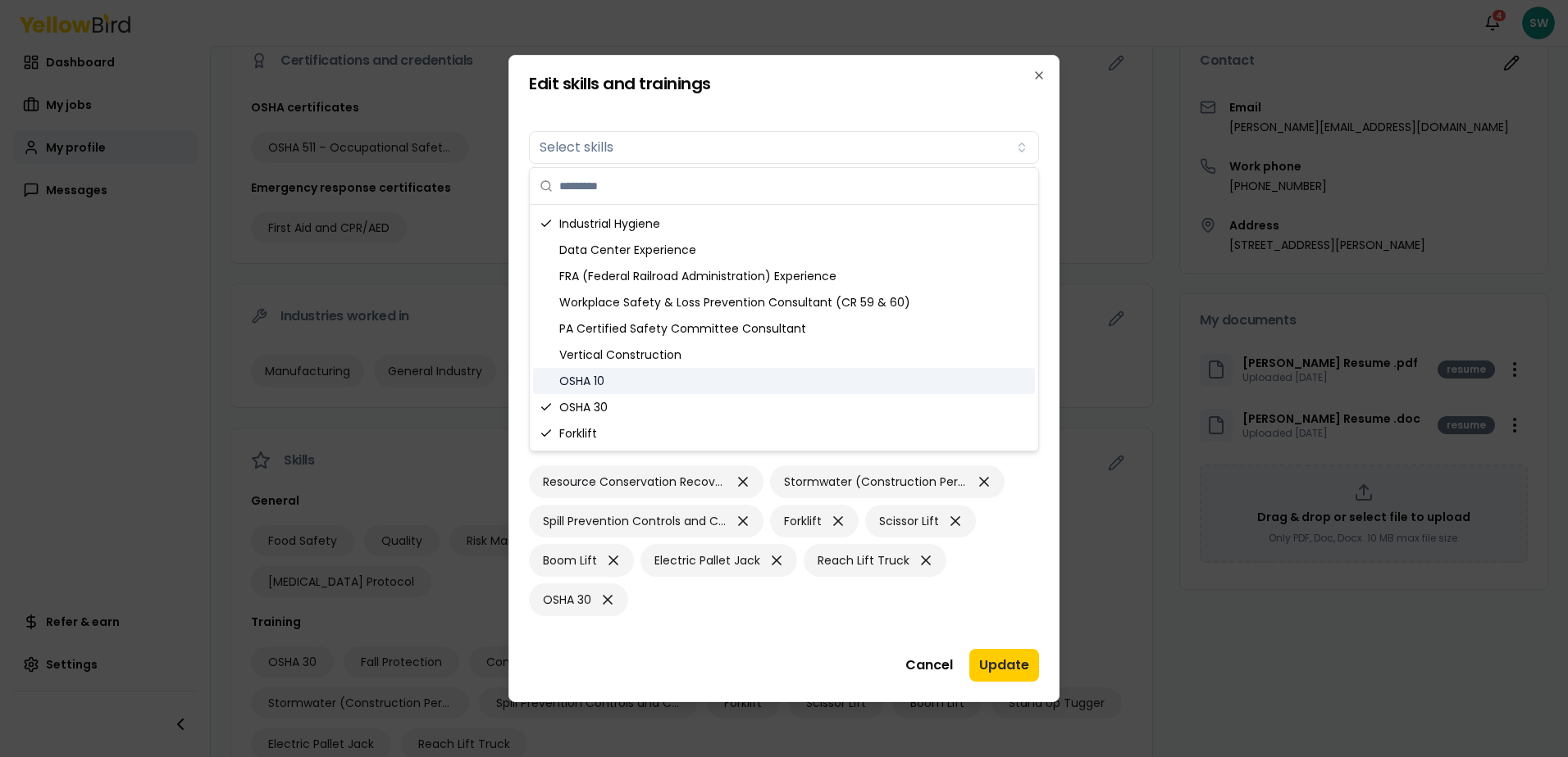
click at [581, 382] on div "OSHA 10" at bounding box center [784, 381] width 502 height 27
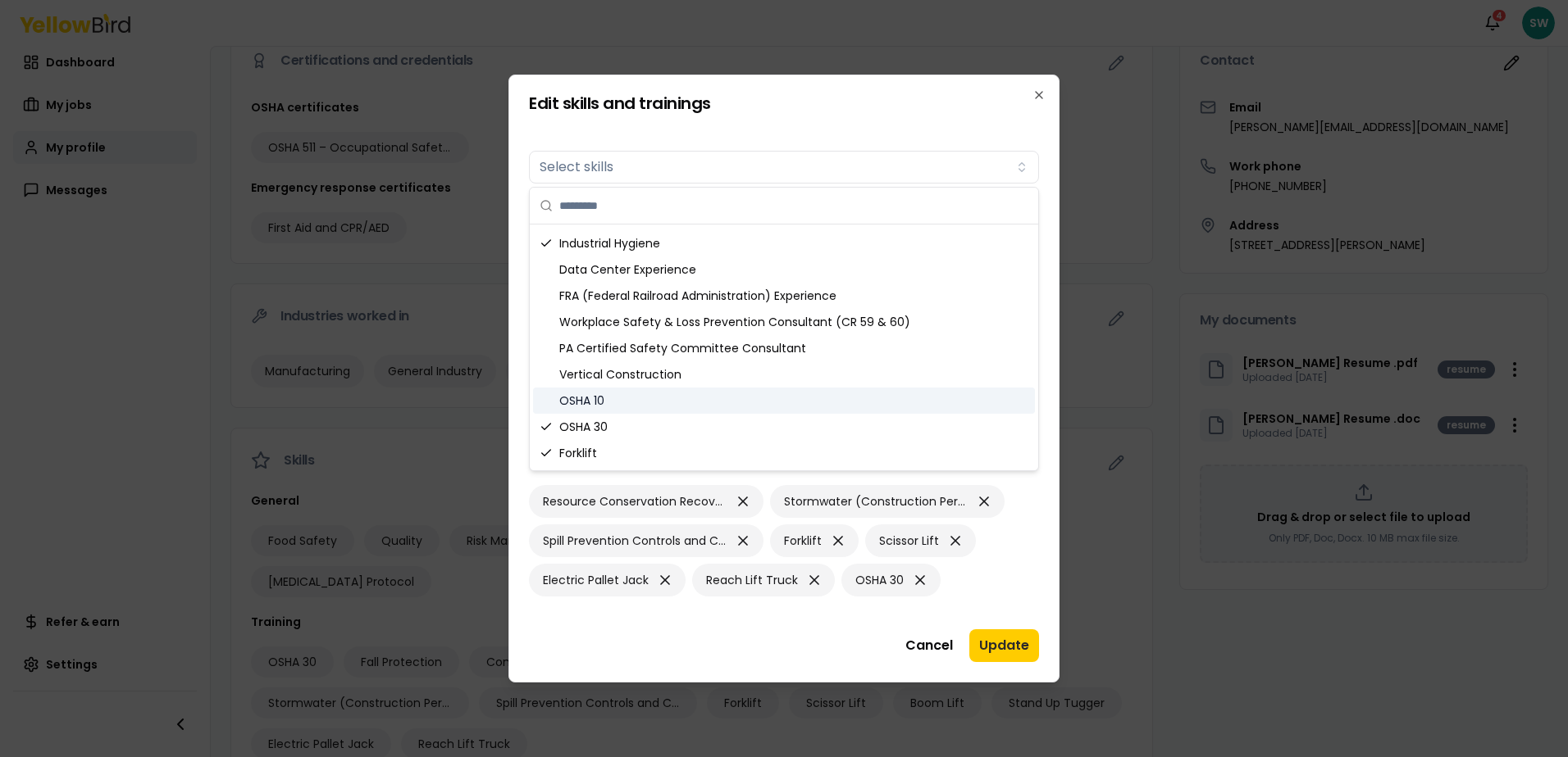
click at [580, 388] on div "OSHA 10" at bounding box center [784, 401] width 502 height 27
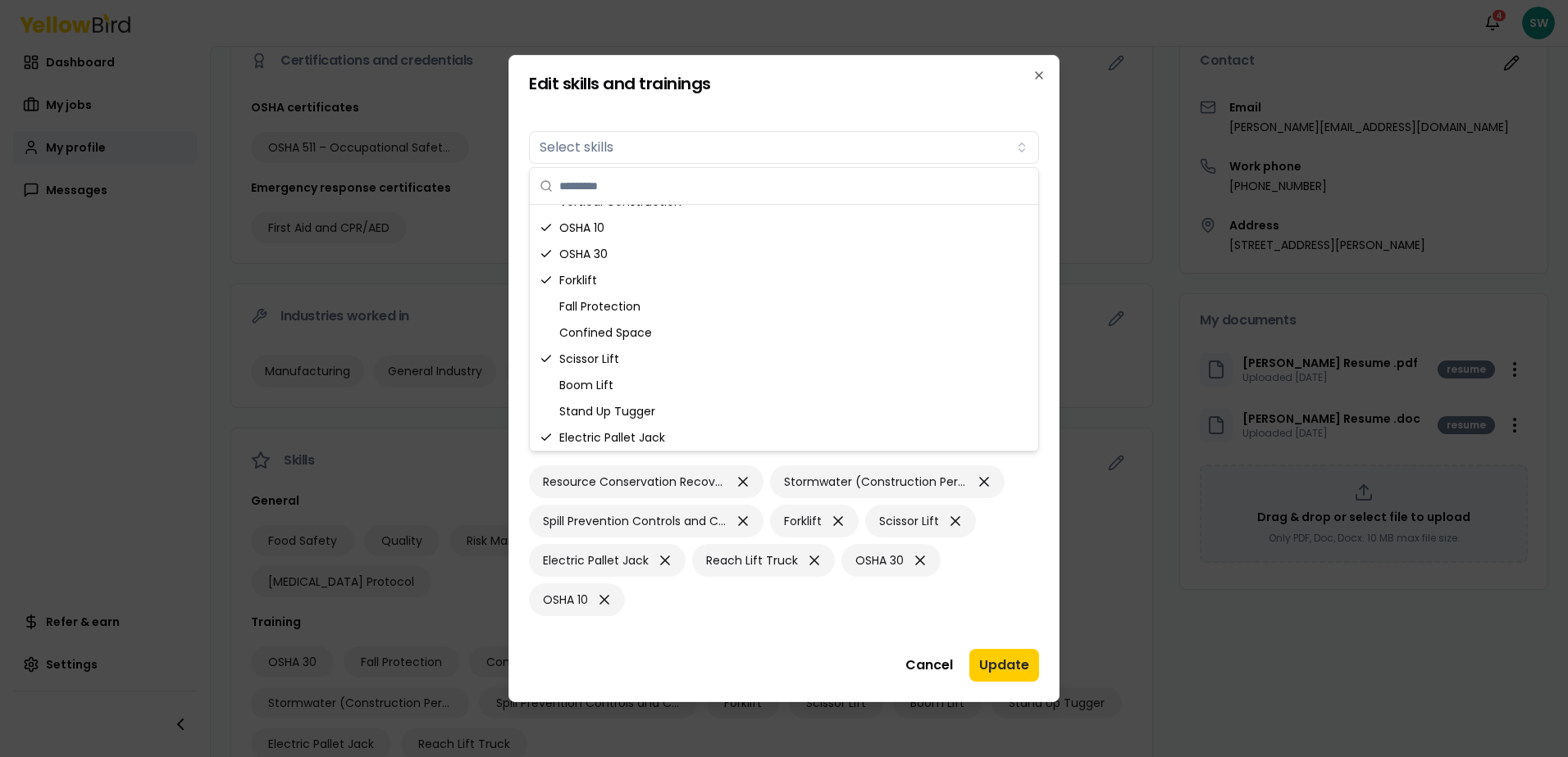
scroll to position [431, 0]
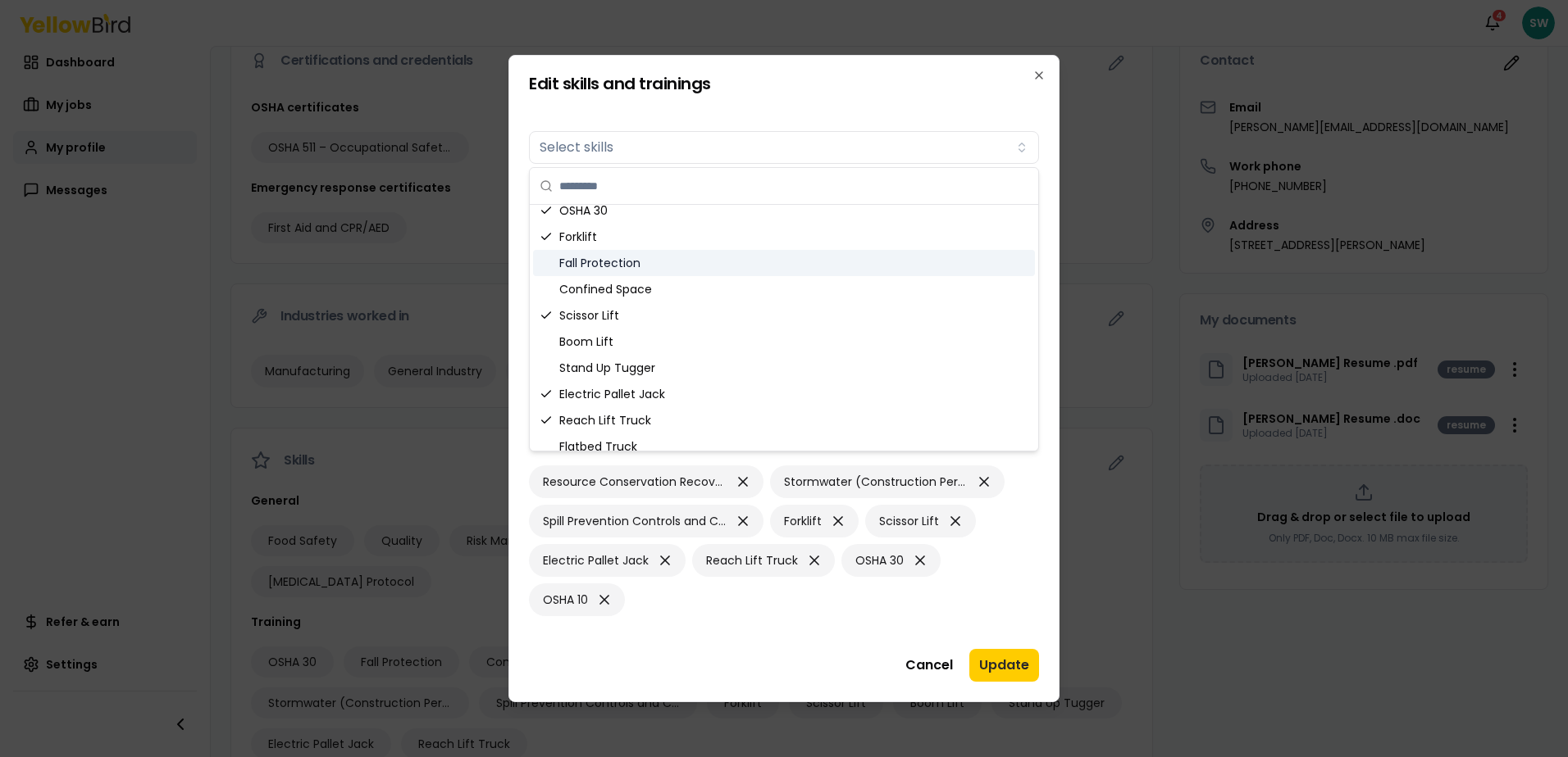
click at [585, 263] on div "Fall Protection" at bounding box center [784, 264] width 502 height 27
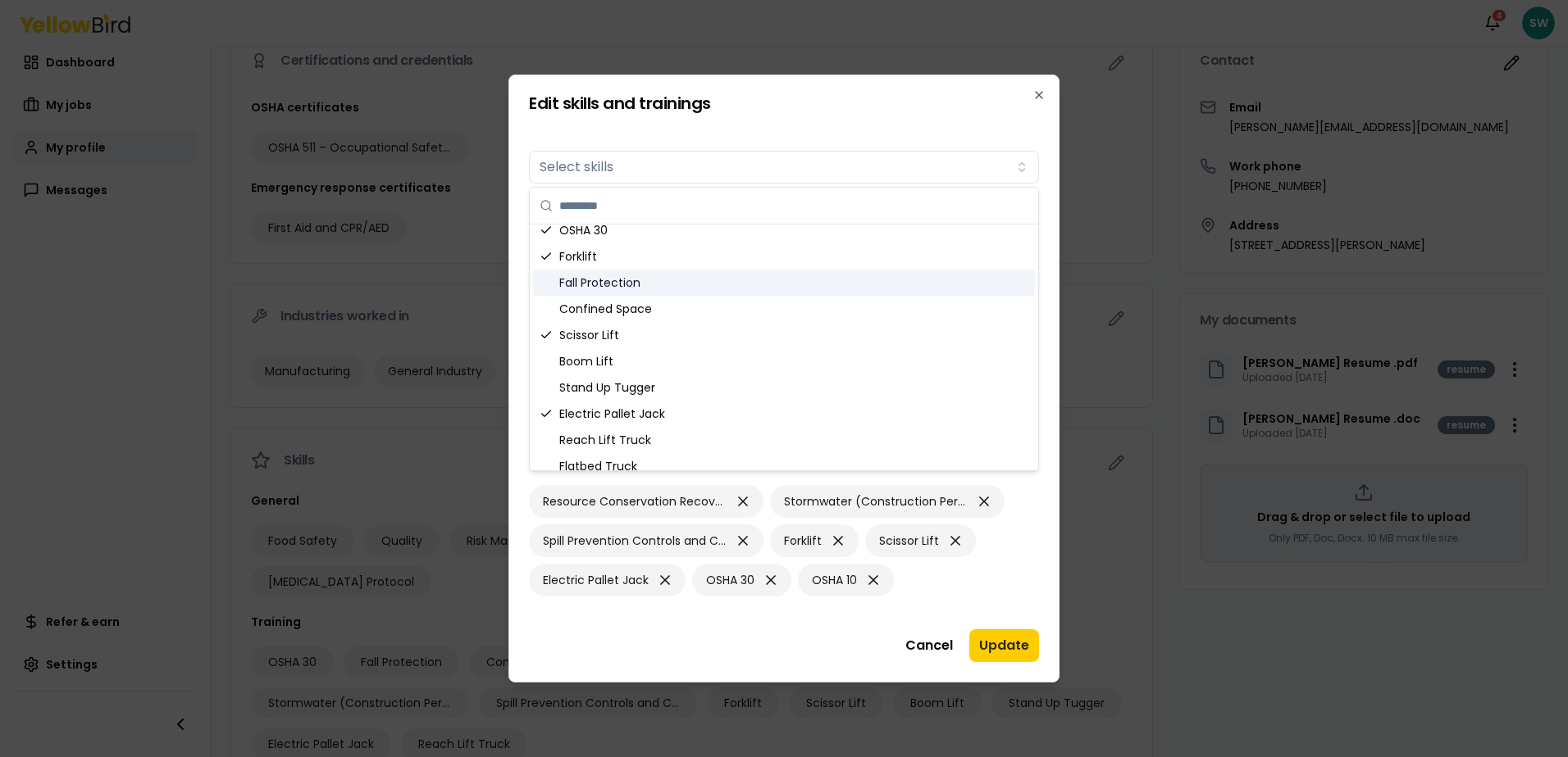
click at [582, 278] on div "Fall Protection" at bounding box center [784, 283] width 502 height 27
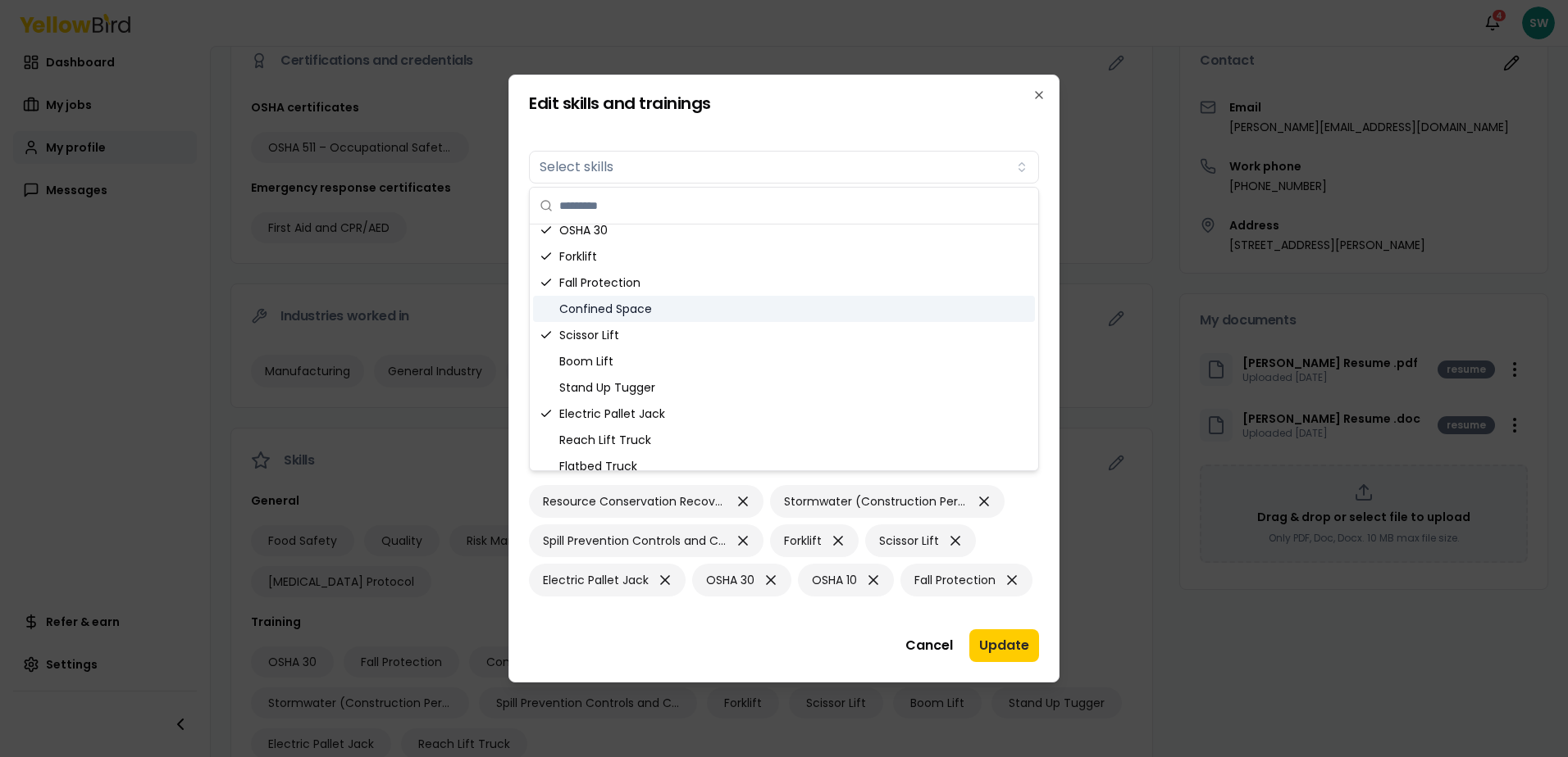
click at [582, 308] on div "Confined Space" at bounding box center [784, 309] width 502 height 27
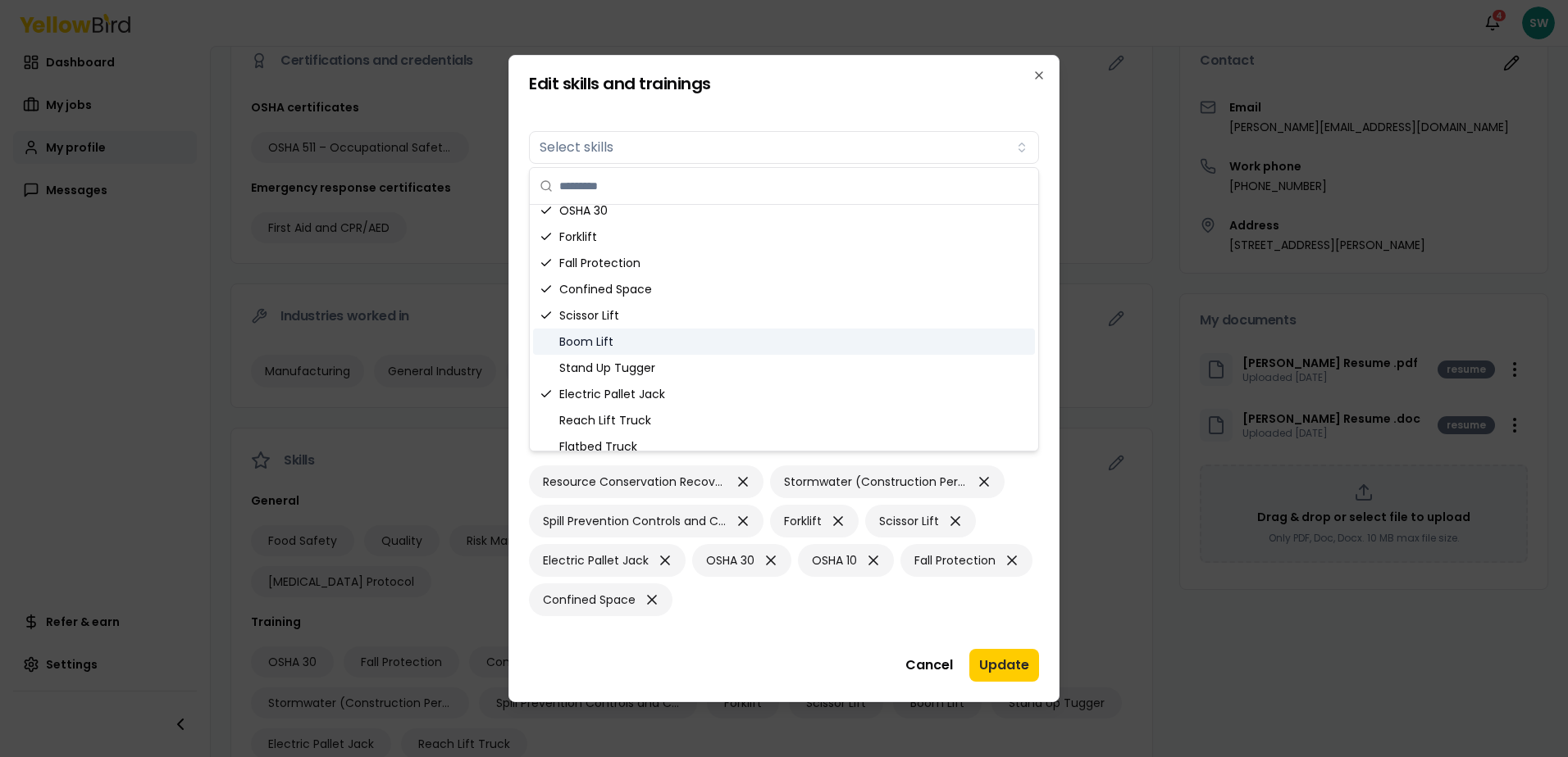
click at [583, 339] on div "Boom Lift" at bounding box center [784, 342] width 502 height 27
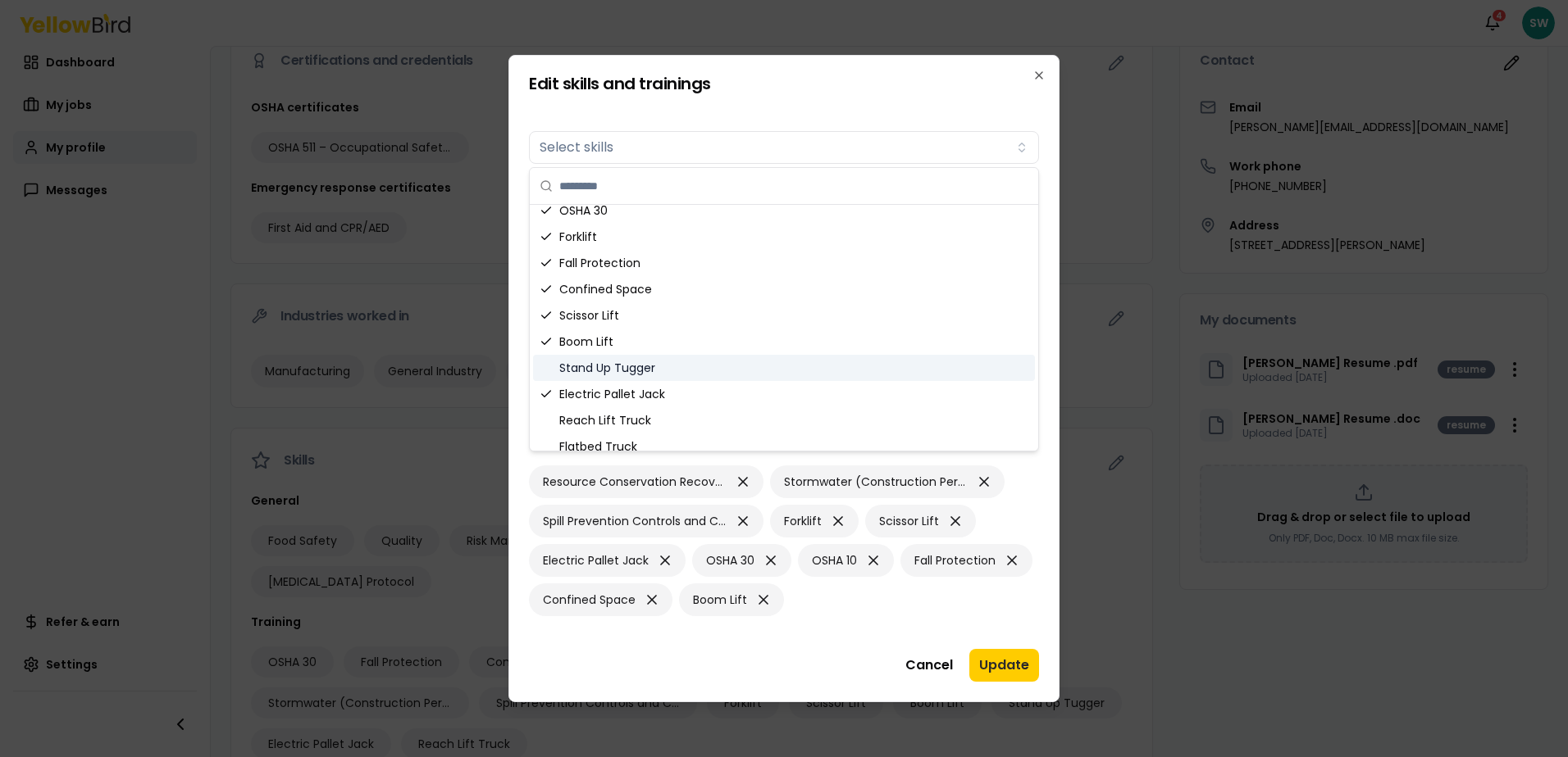
click at [574, 366] on div "Stand Up Tugger" at bounding box center [784, 368] width 502 height 27
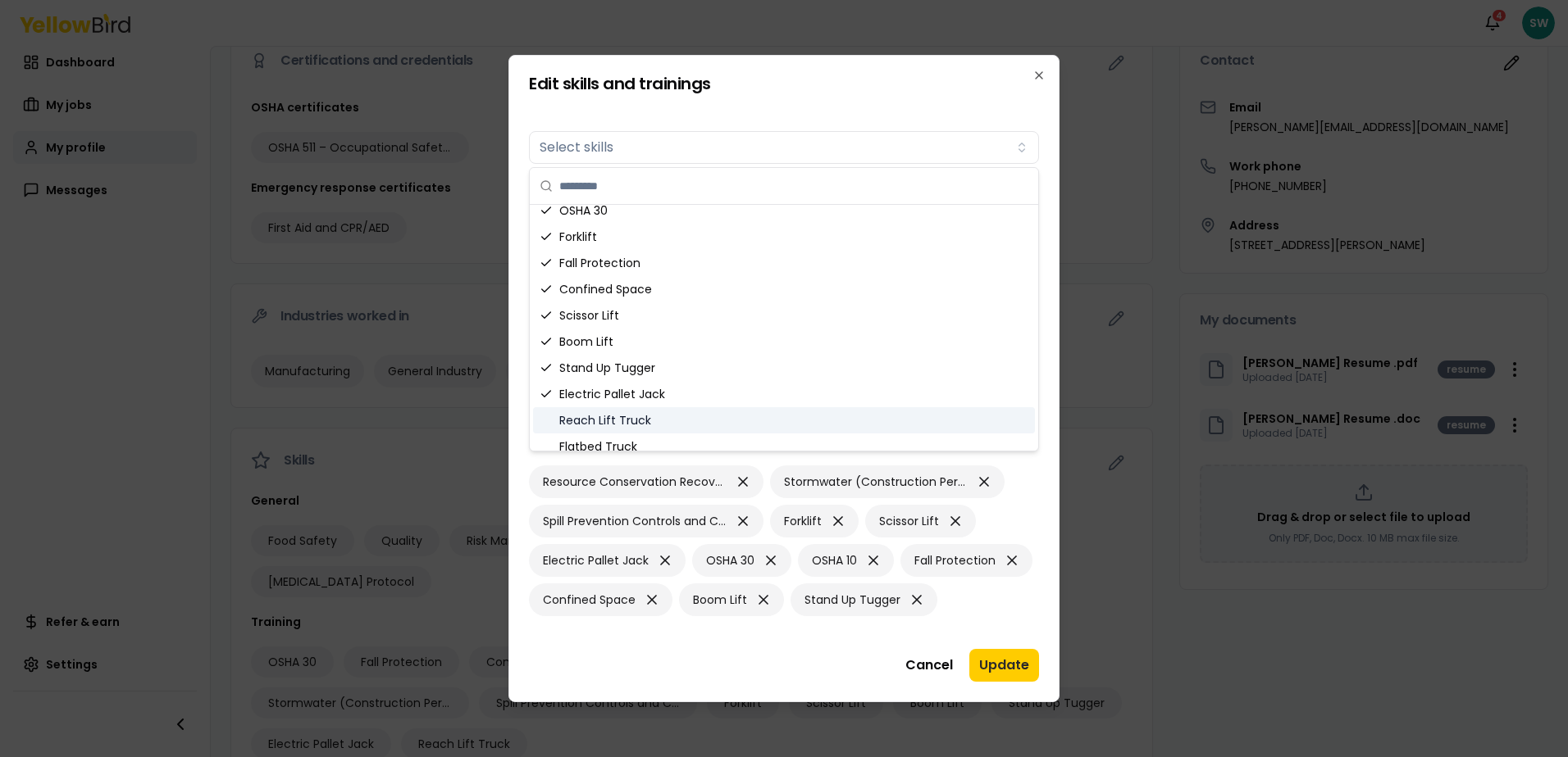
click at [576, 418] on div "Reach Lift Truck" at bounding box center [784, 420] width 502 height 27
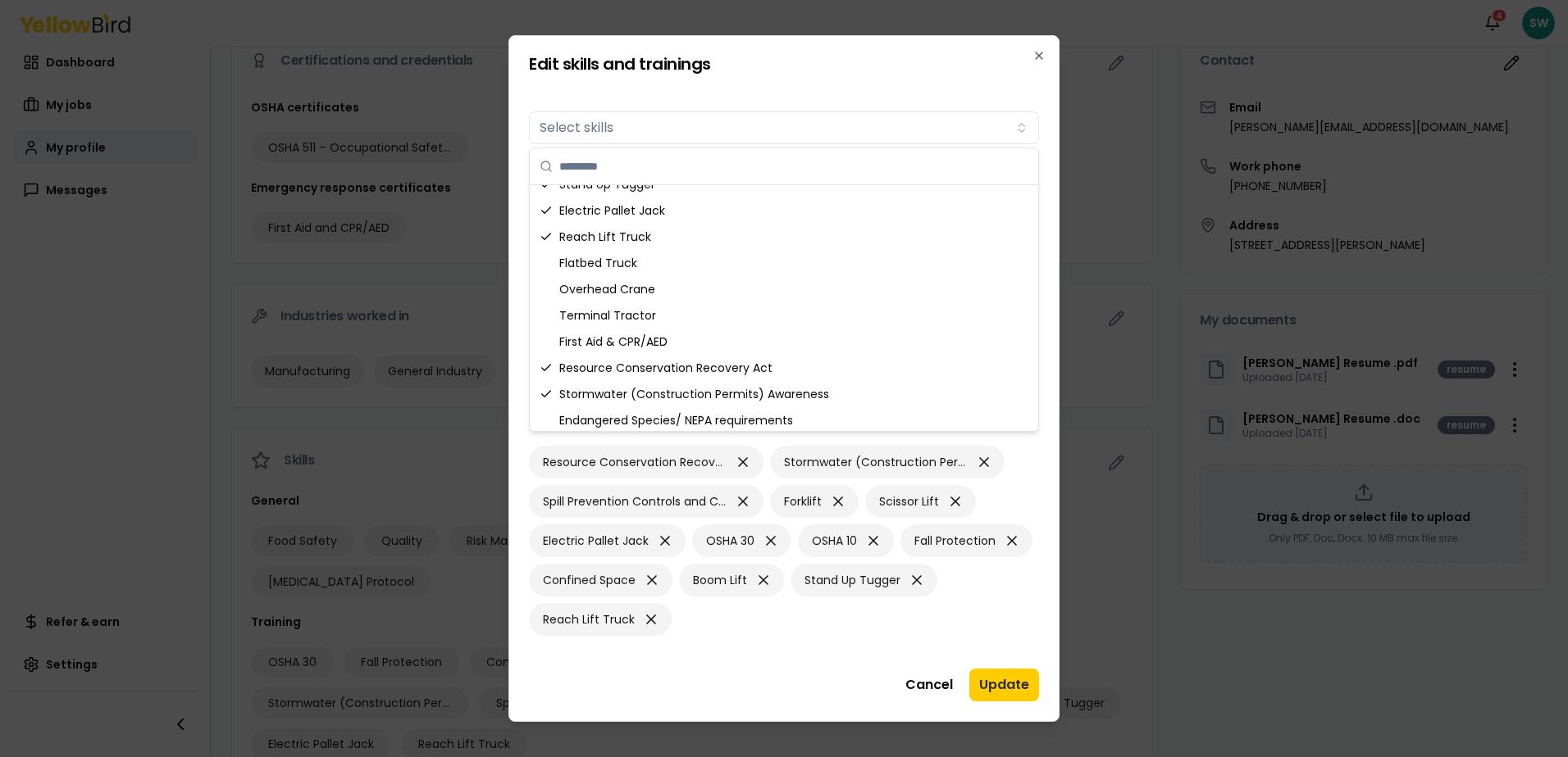
scroll to position [617, 0]
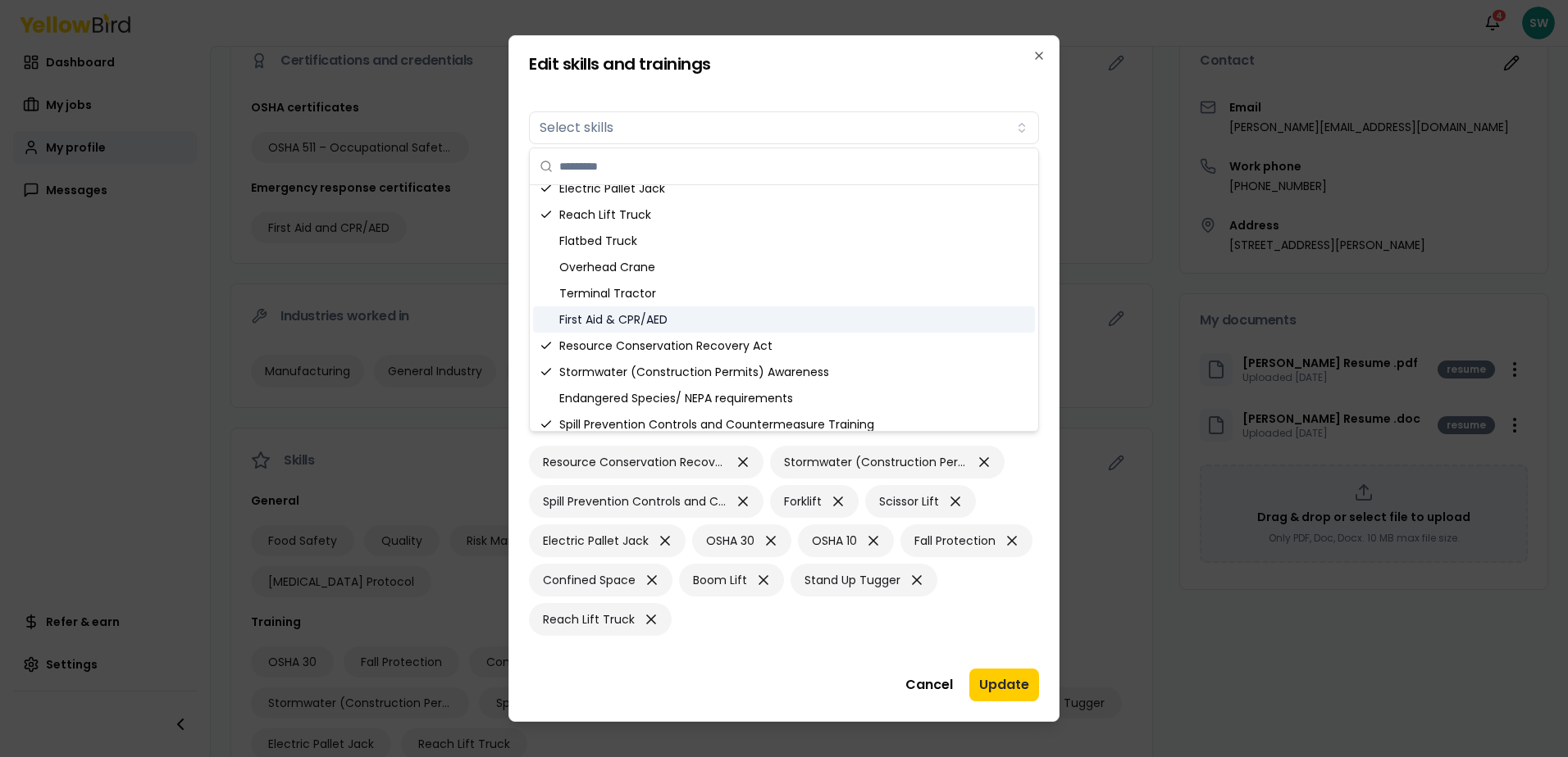
click at [590, 317] on div "First Aid & CPR/AED" at bounding box center [784, 320] width 502 height 27
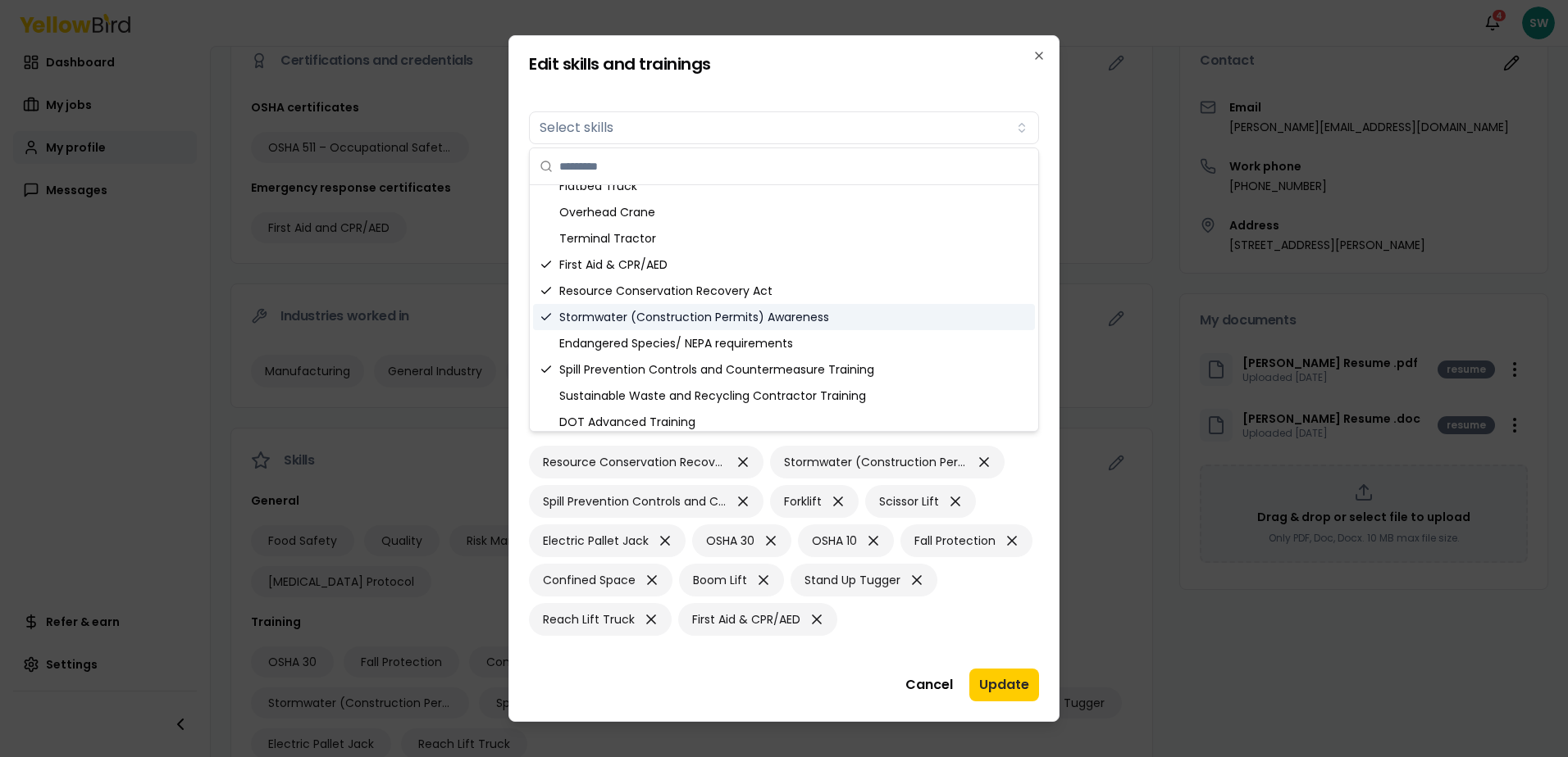
scroll to position [678, 0]
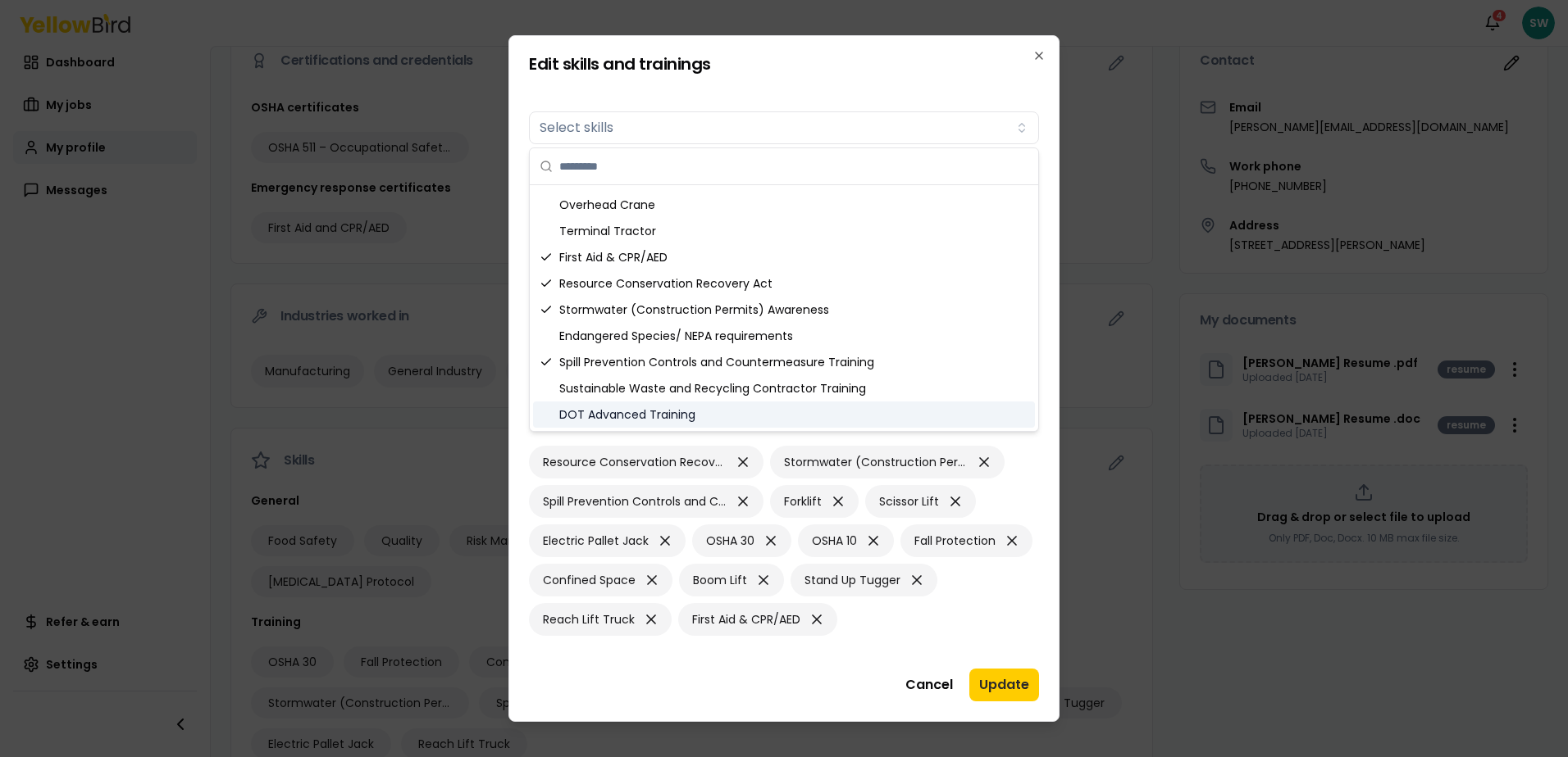
click at [648, 413] on div "DOT Advanced Training" at bounding box center [784, 415] width 502 height 27
click at [1000, 690] on button "Update" at bounding box center [1003, 685] width 69 height 33
